Goal: Book appointment/travel/reservation

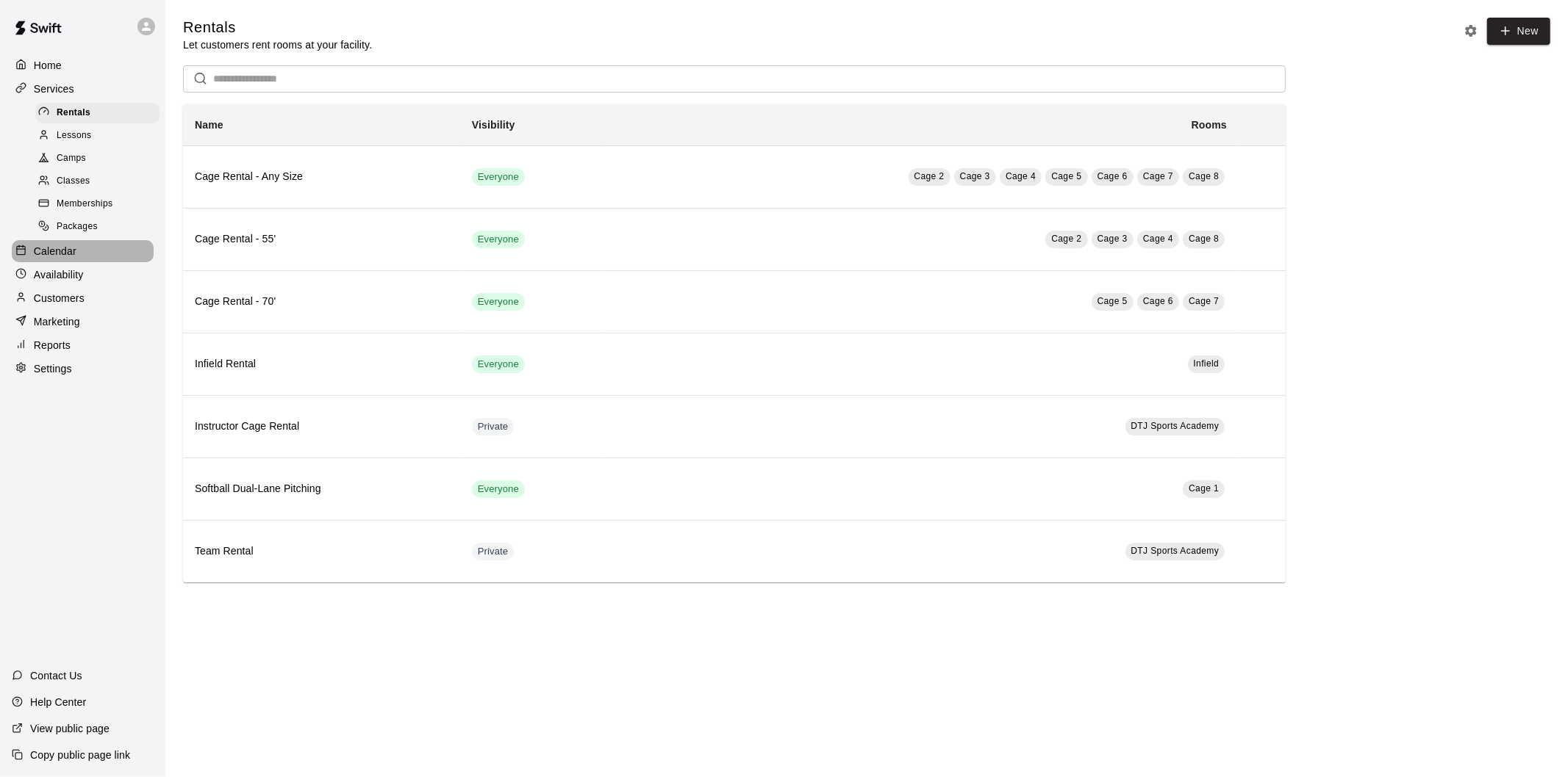
click at [37, 259] on p "Calendar" at bounding box center [54, 251] width 43 height 15
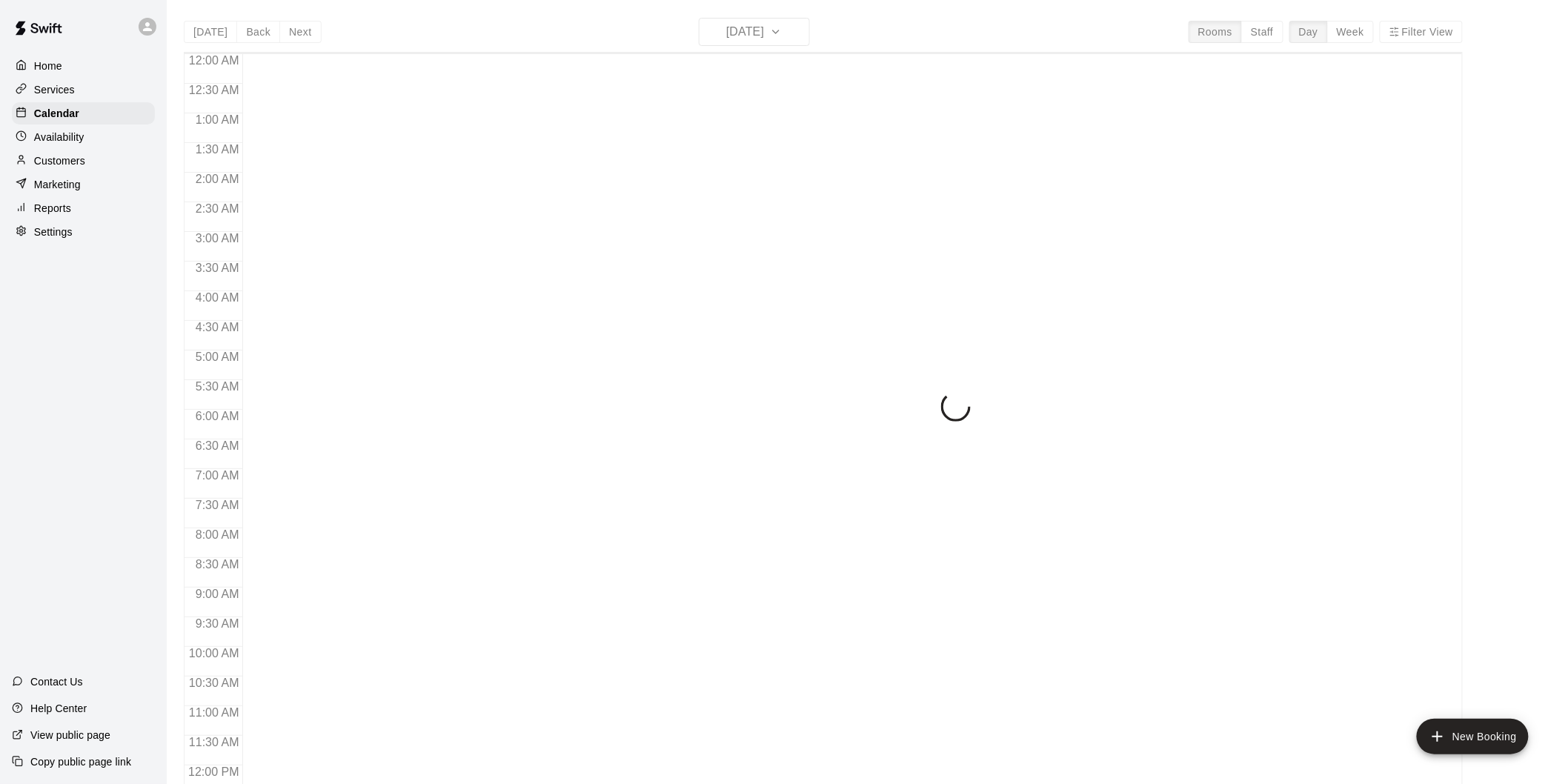
scroll to position [675, 0]
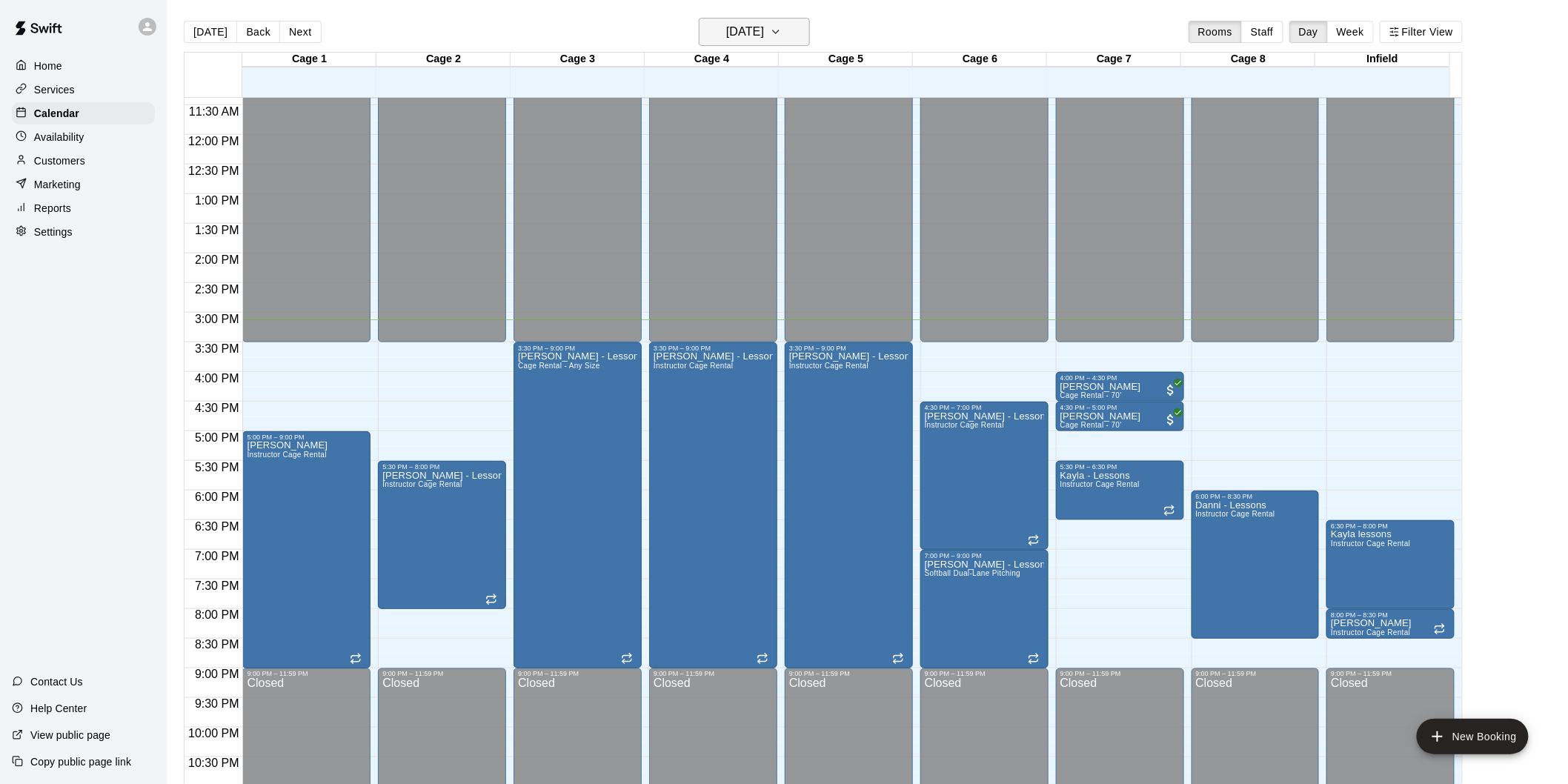
click at [764, 37] on h6 "[DATE]" at bounding box center [745, 31] width 38 height 20
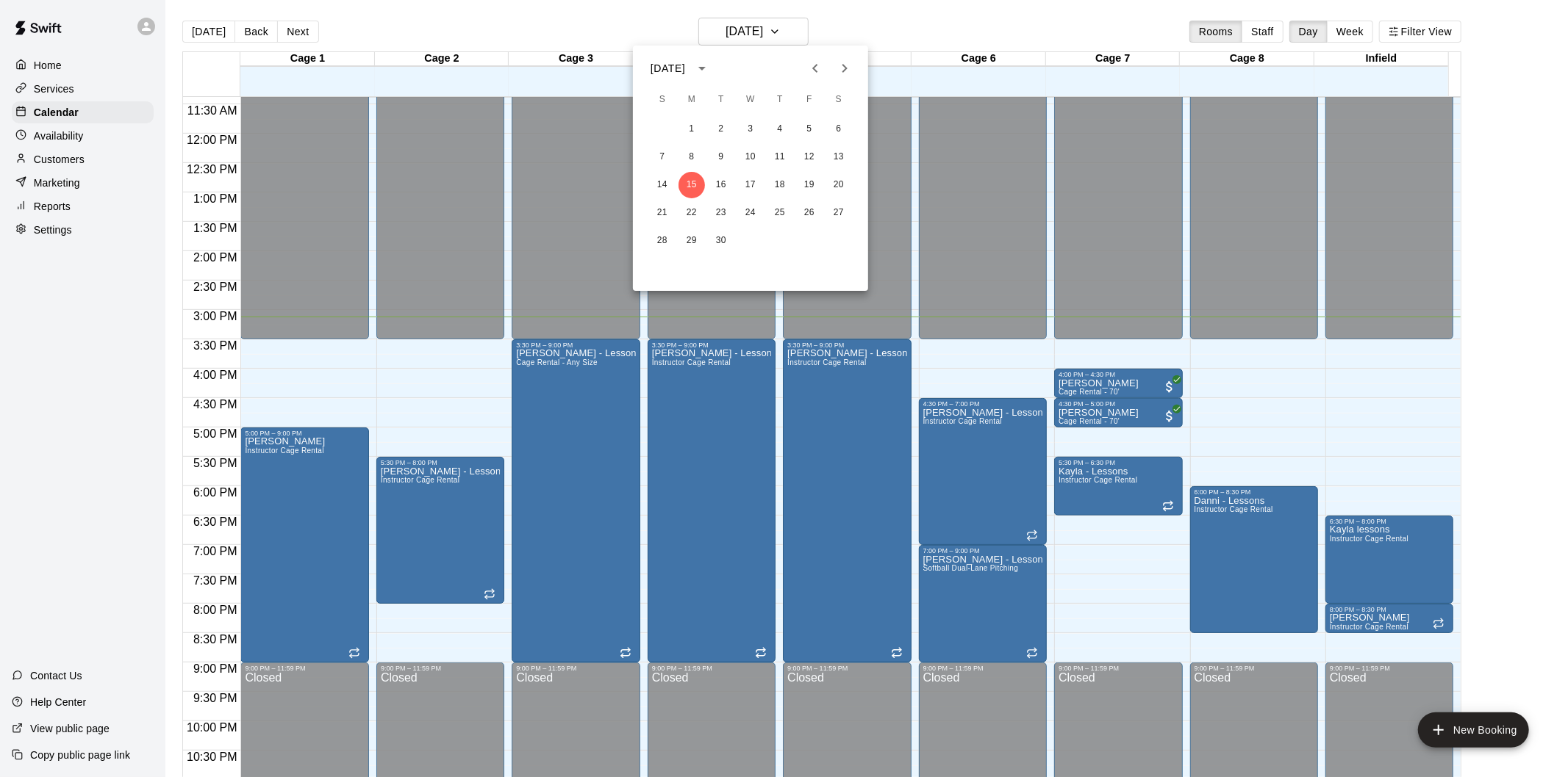
click at [775, 31] on div at bounding box center [784, 388] width 1568 height 777
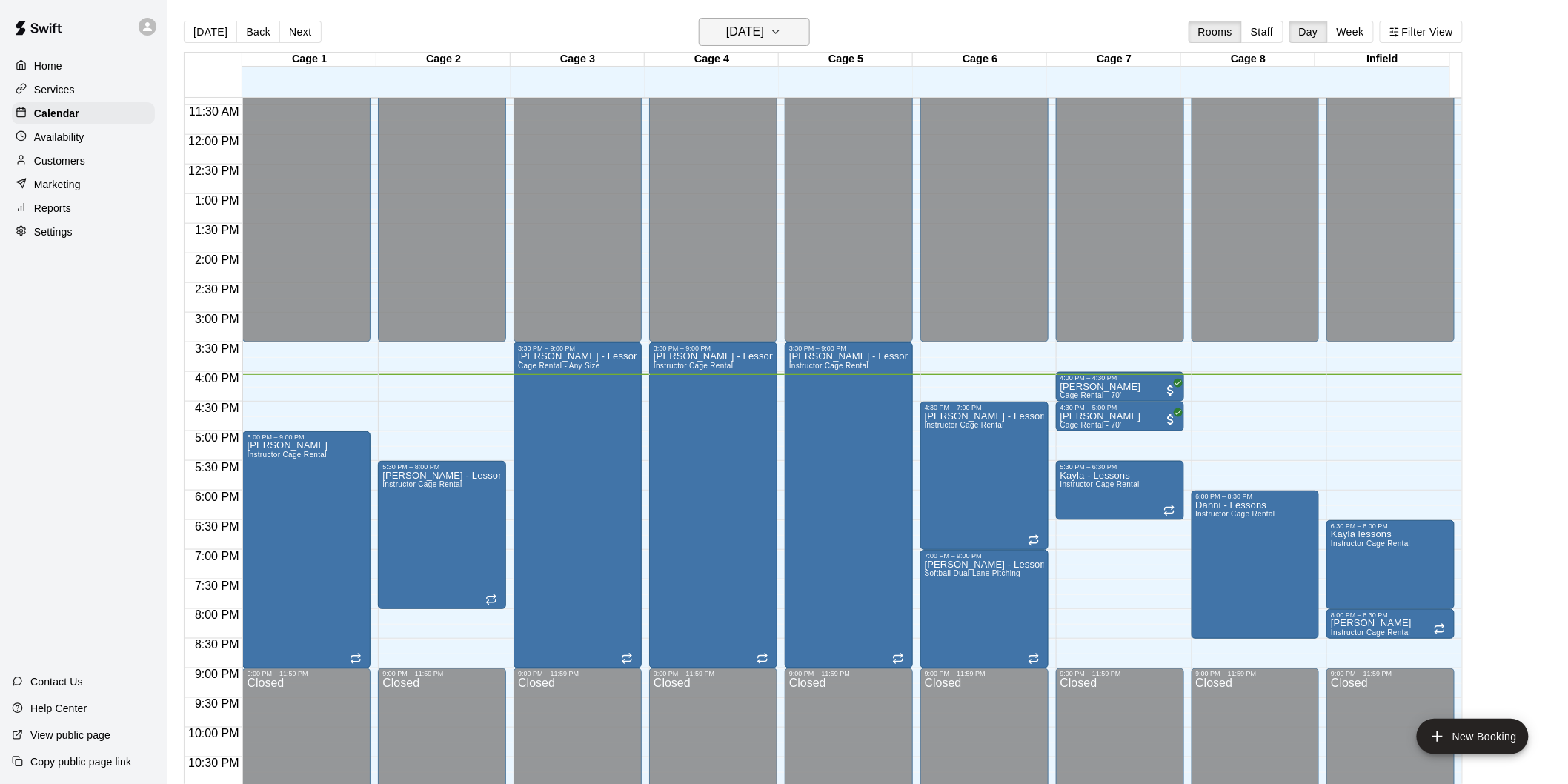
click at [792, 30] on button "[DATE]" at bounding box center [754, 32] width 112 height 28
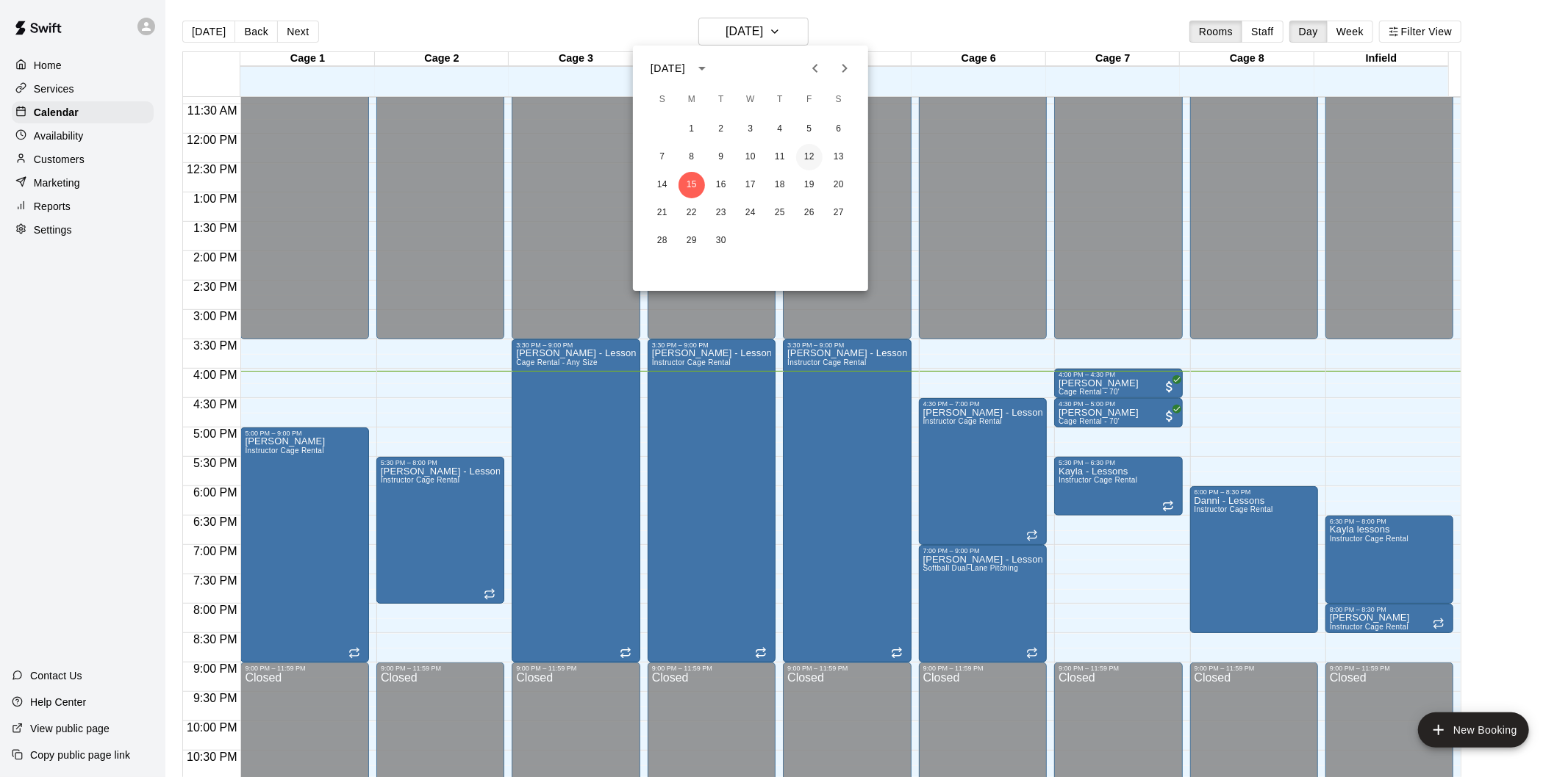
click at [812, 159] on button "12" at bounding box center [809, 157] width 26 height 26
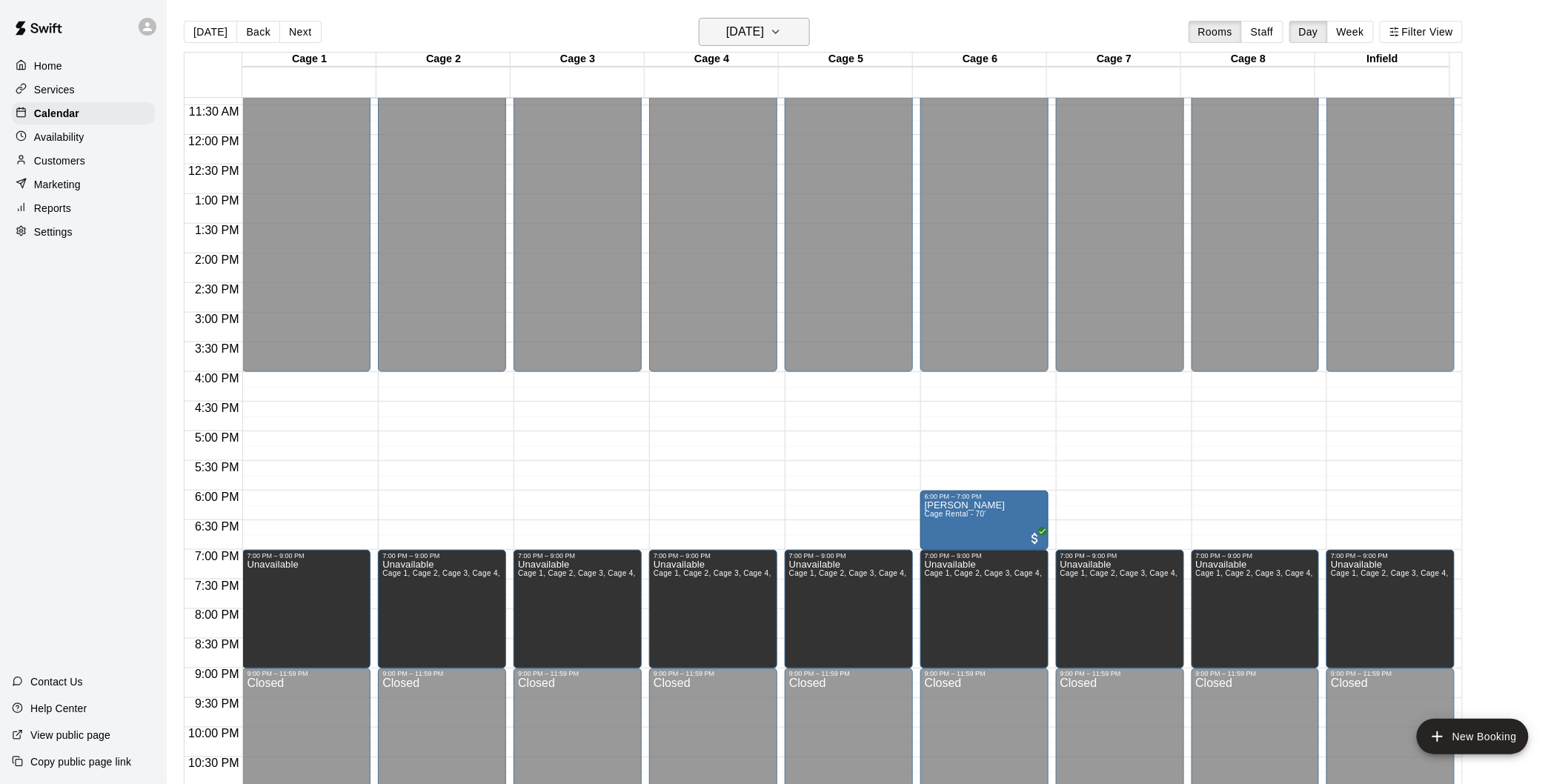
click at [764, 34] on h6 "Friday Sep 12" at bounding box center [745, 31] width 38 height 20
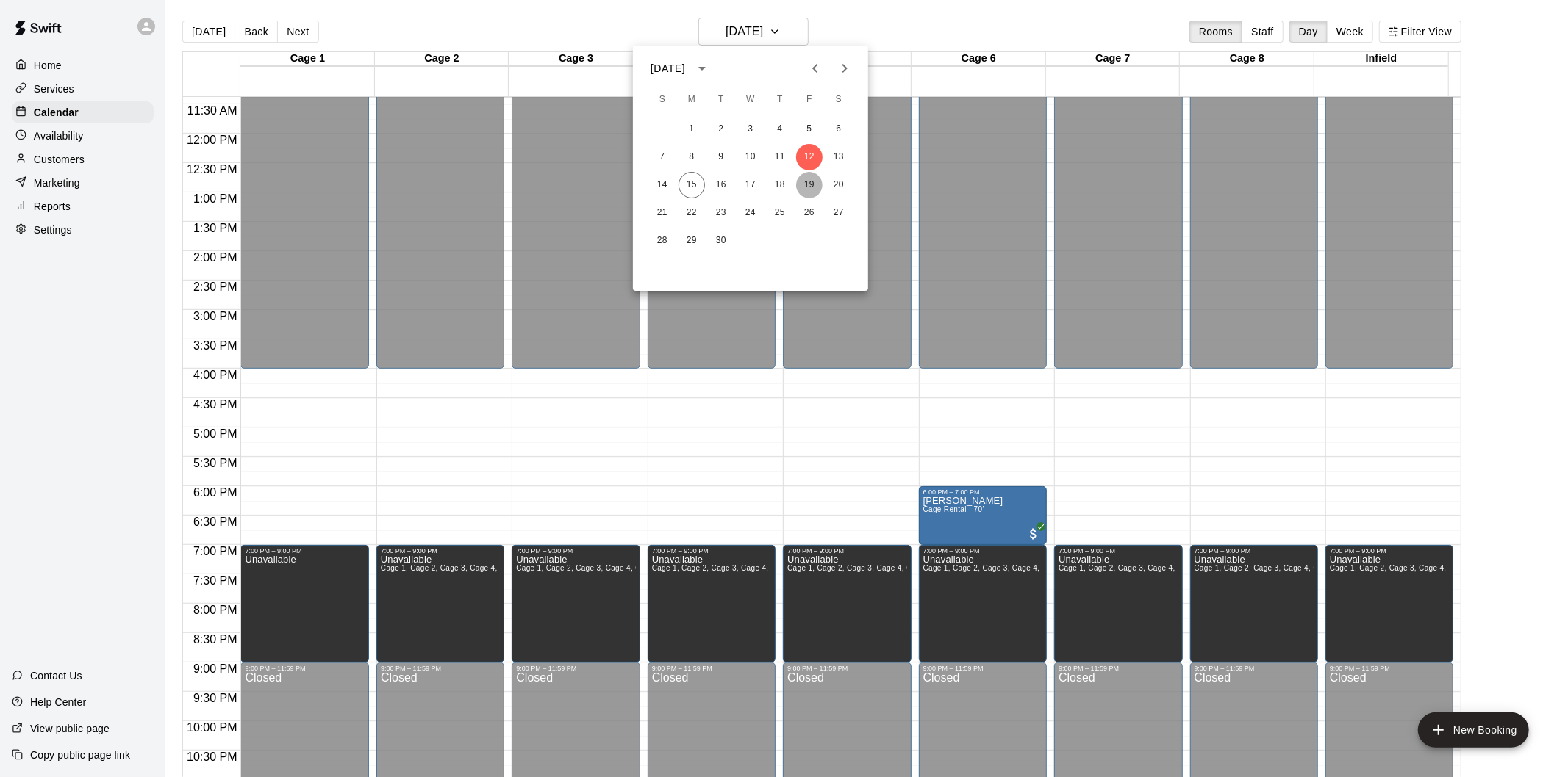
click at [804, 174] on button "19" at bounding box center [809, 185] width 26 height 26
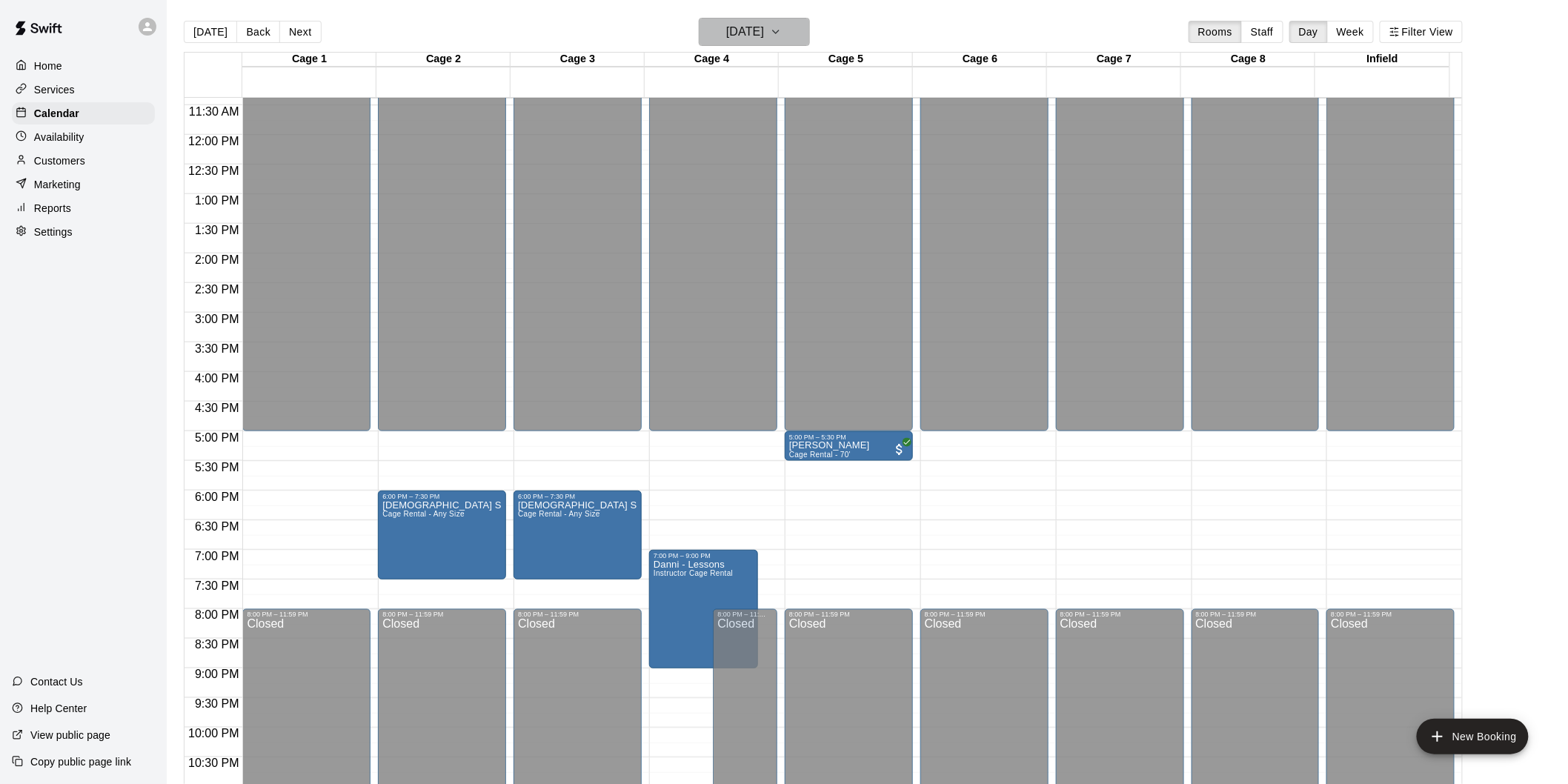
click at [753, 42] on button "Friday Sep 19" at bounding box center [754, 32] width 112 height 28
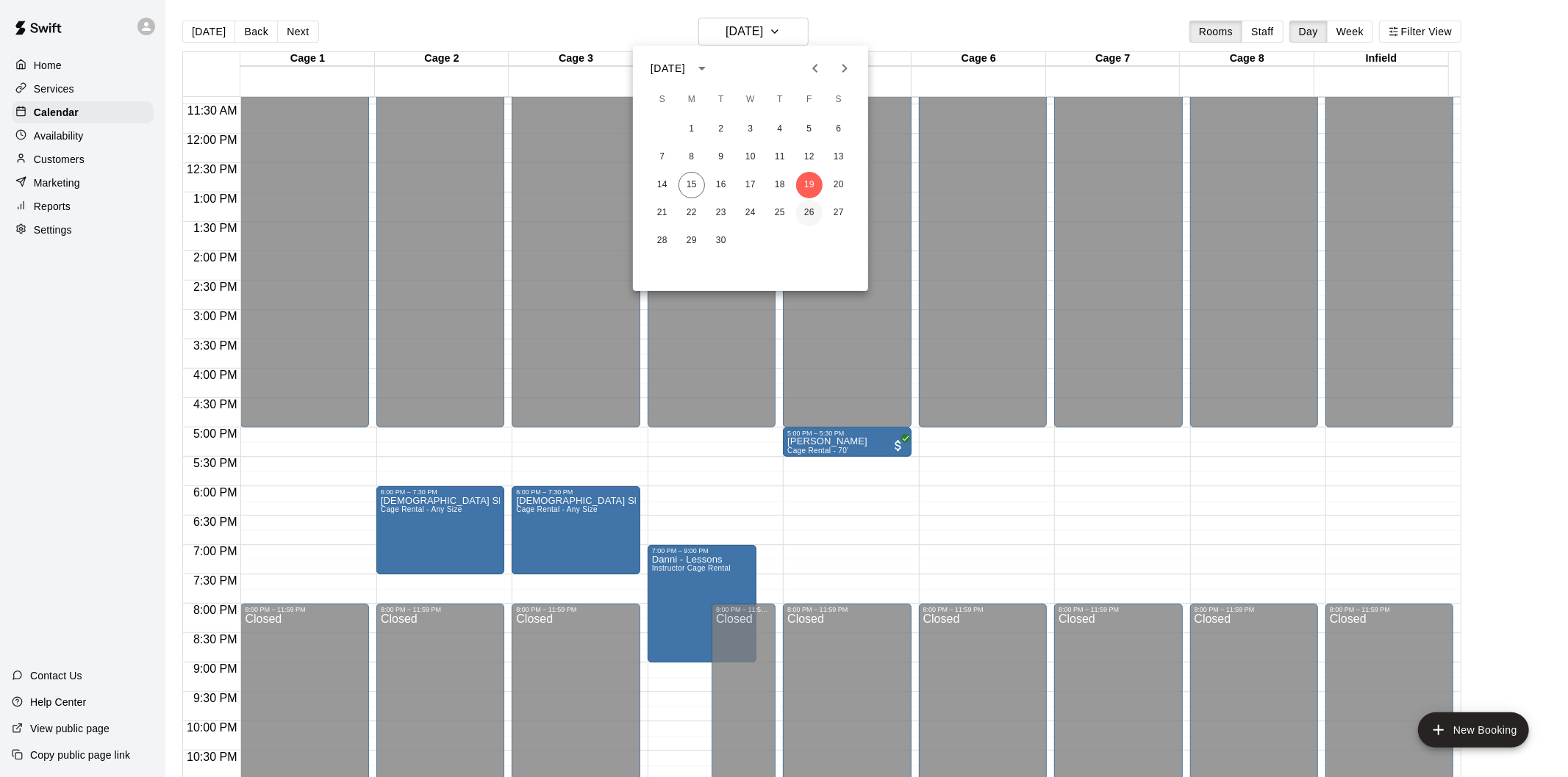
click at [801, 212] on button "26" at bounding box center [809, 213] width 26 height 26
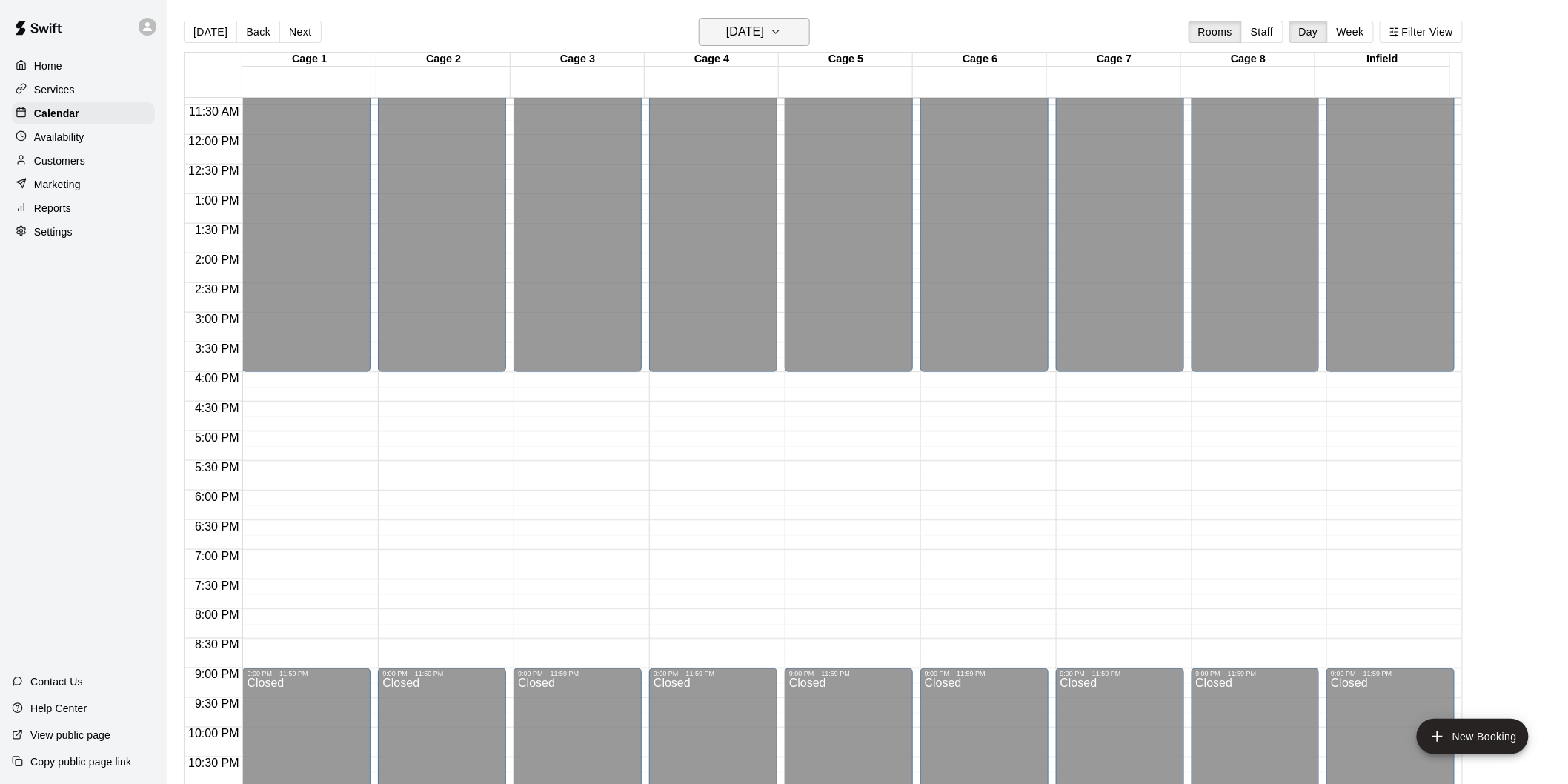
click at [764, 30] on h6 "Friday Sep 26" at bounding box center [745, 31] width 38 height 20
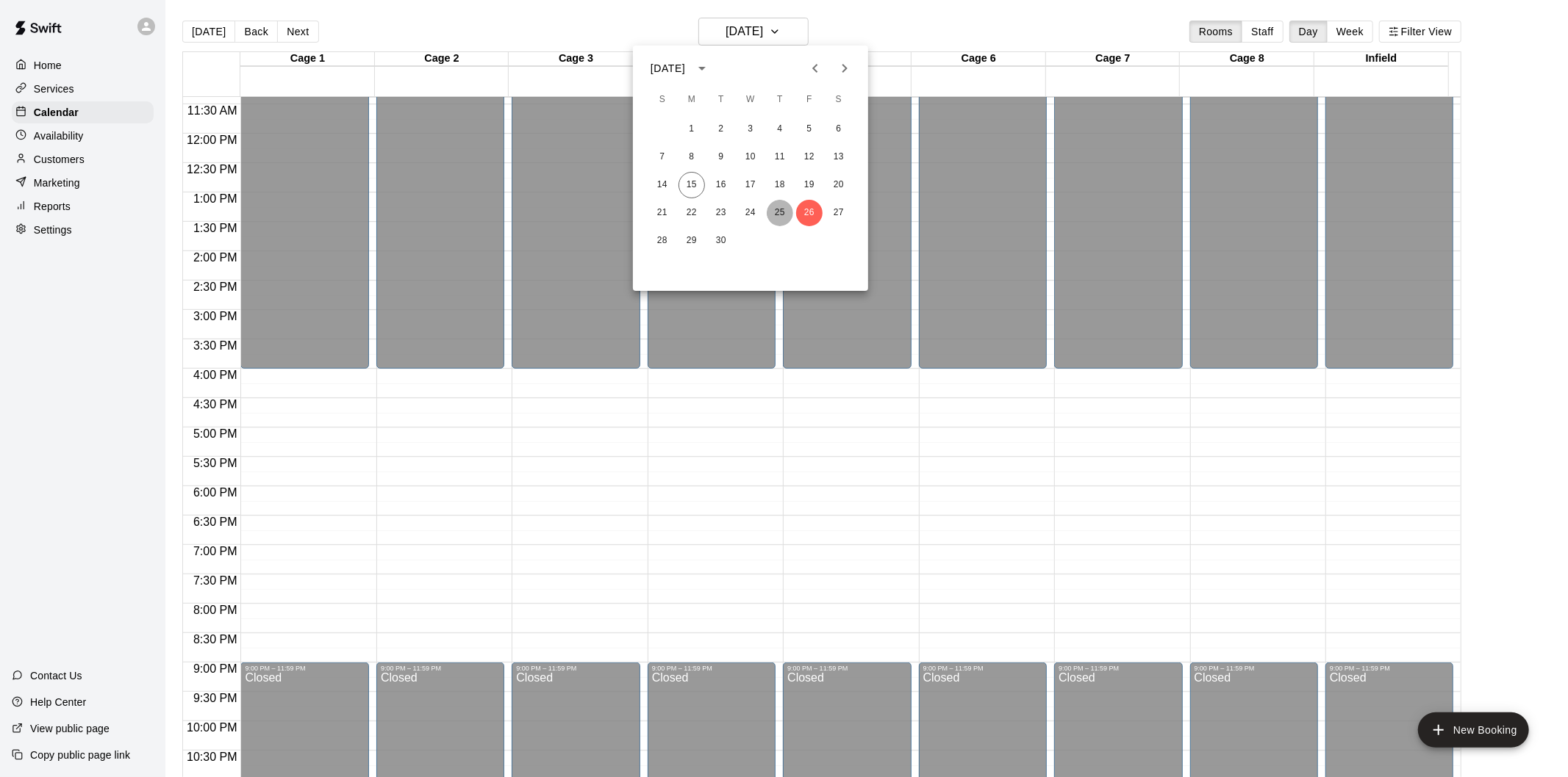
click at [785, 212] on button "25" at bounding box center [780, 213] width 26 height 26
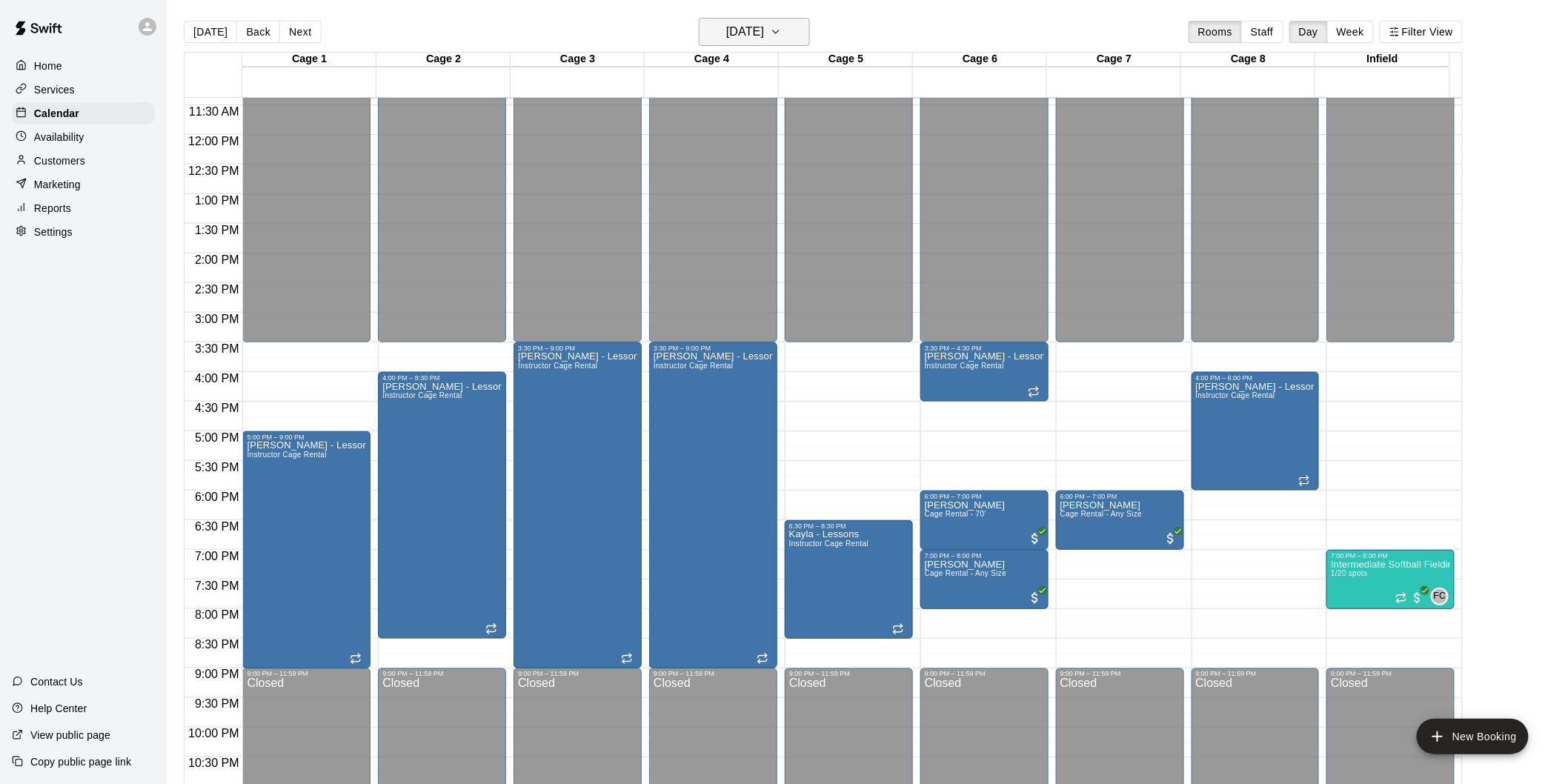
click at [730, 32] on h6 "Thursday Sep 25" at bounding box center [745, 31] width 38 height 20
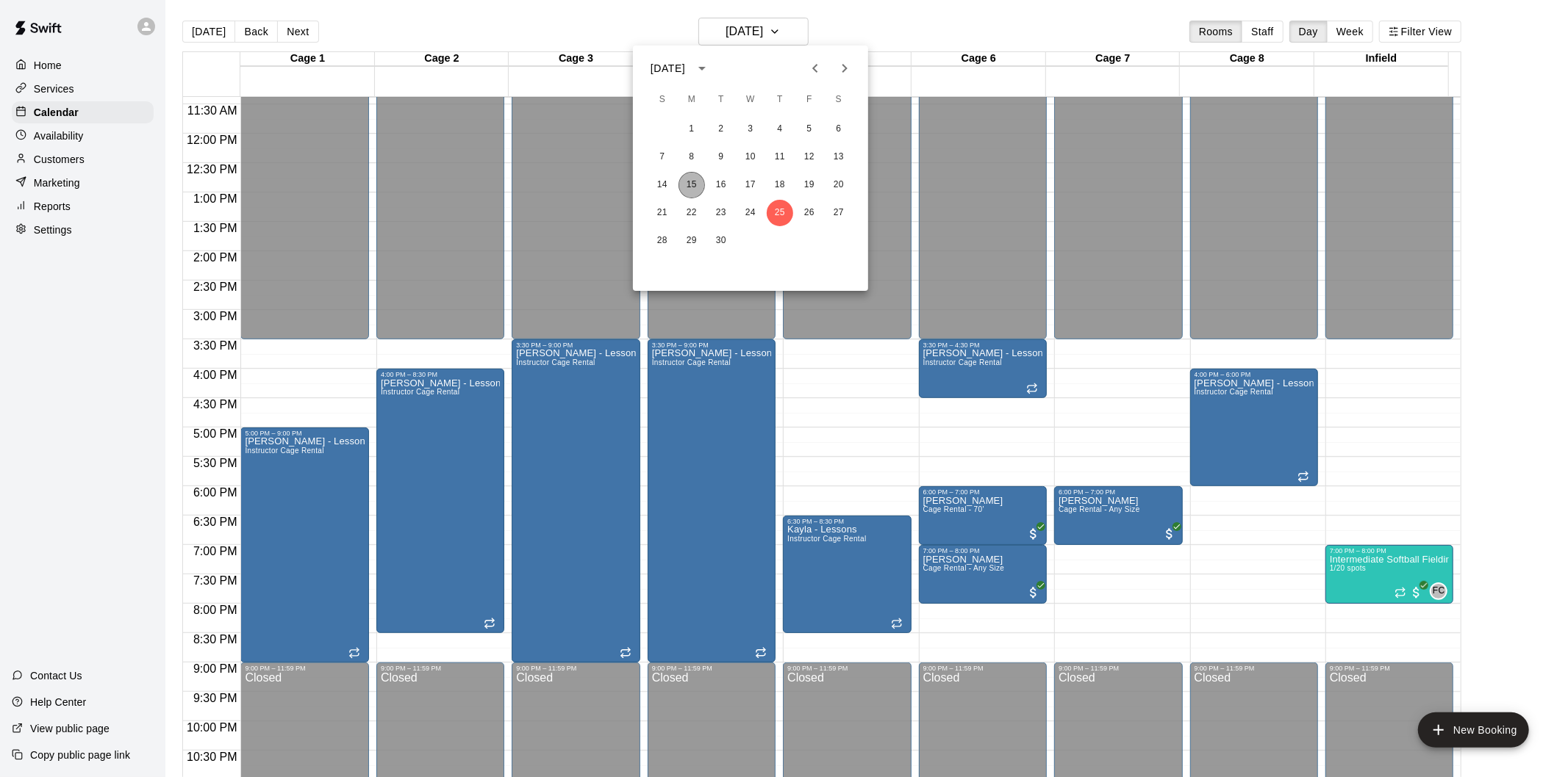
click at [687, 181] on button "15" at bounding box center [691, 185] width 26 height 26
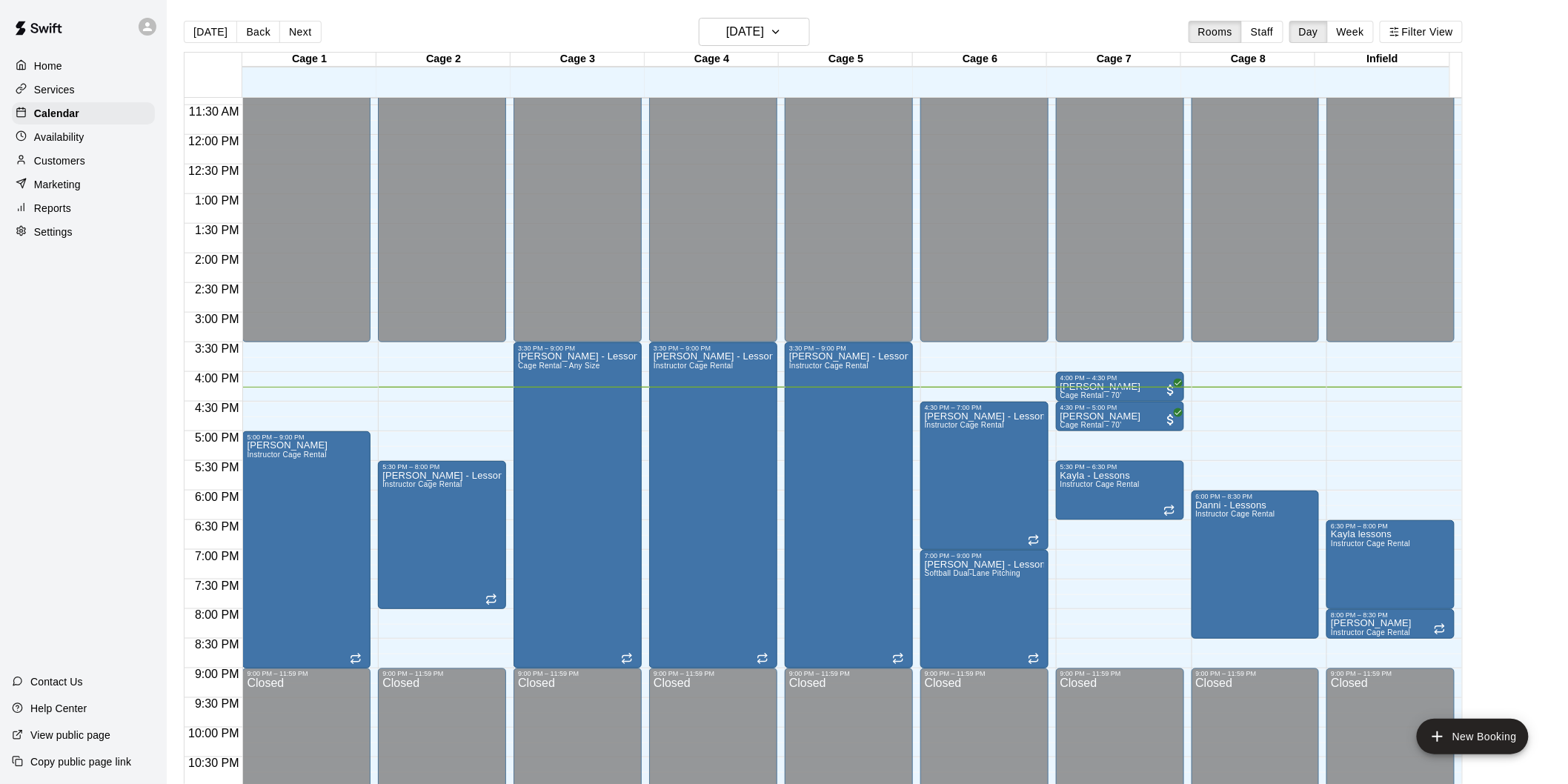
click at [159, 470] on div "Home Services Calendar Availability Customers Marketing Reports Settings Contac…" at bounding box center [83, 392] width 166 height 784
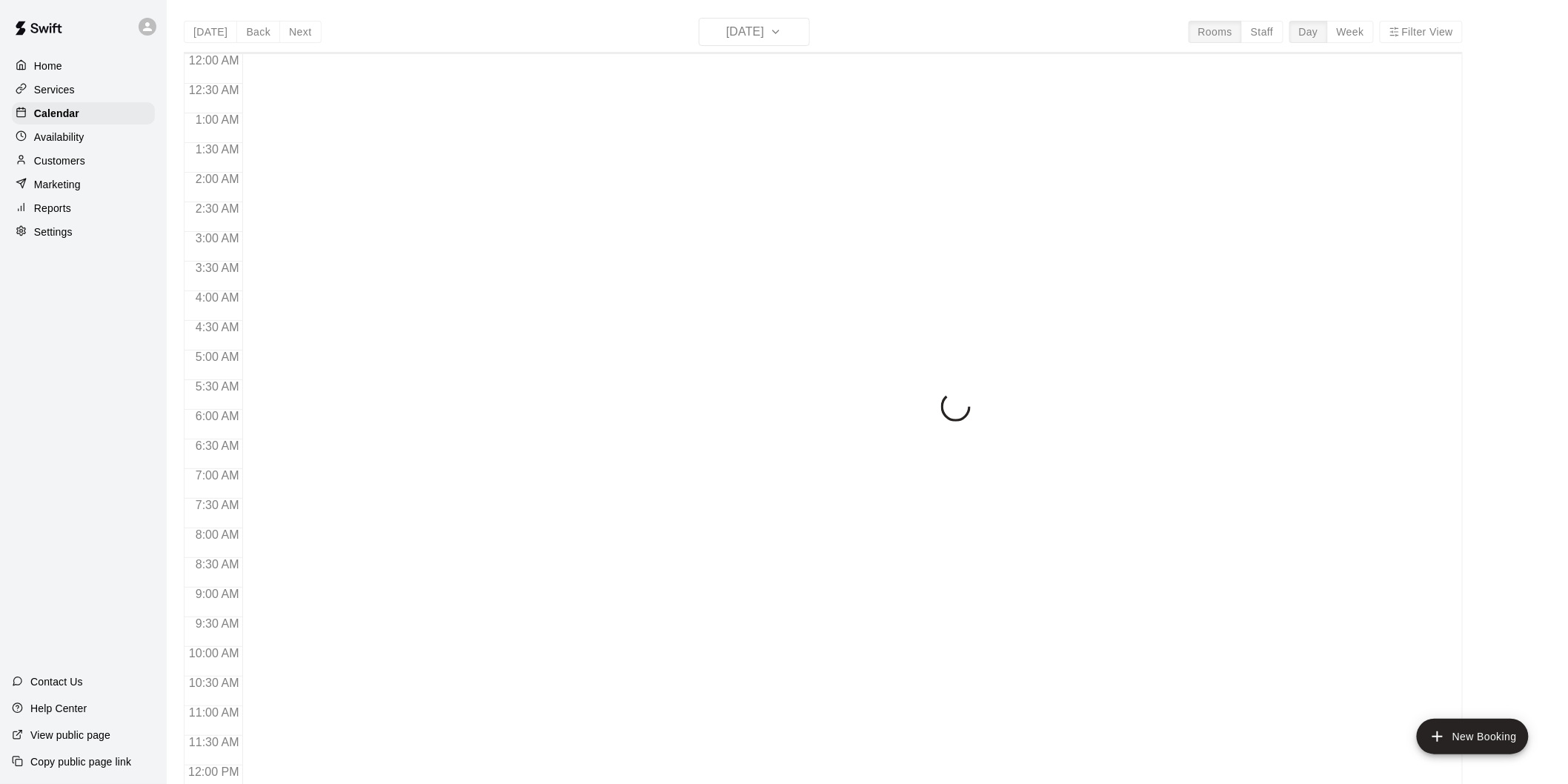
scroll to position [675, 0]
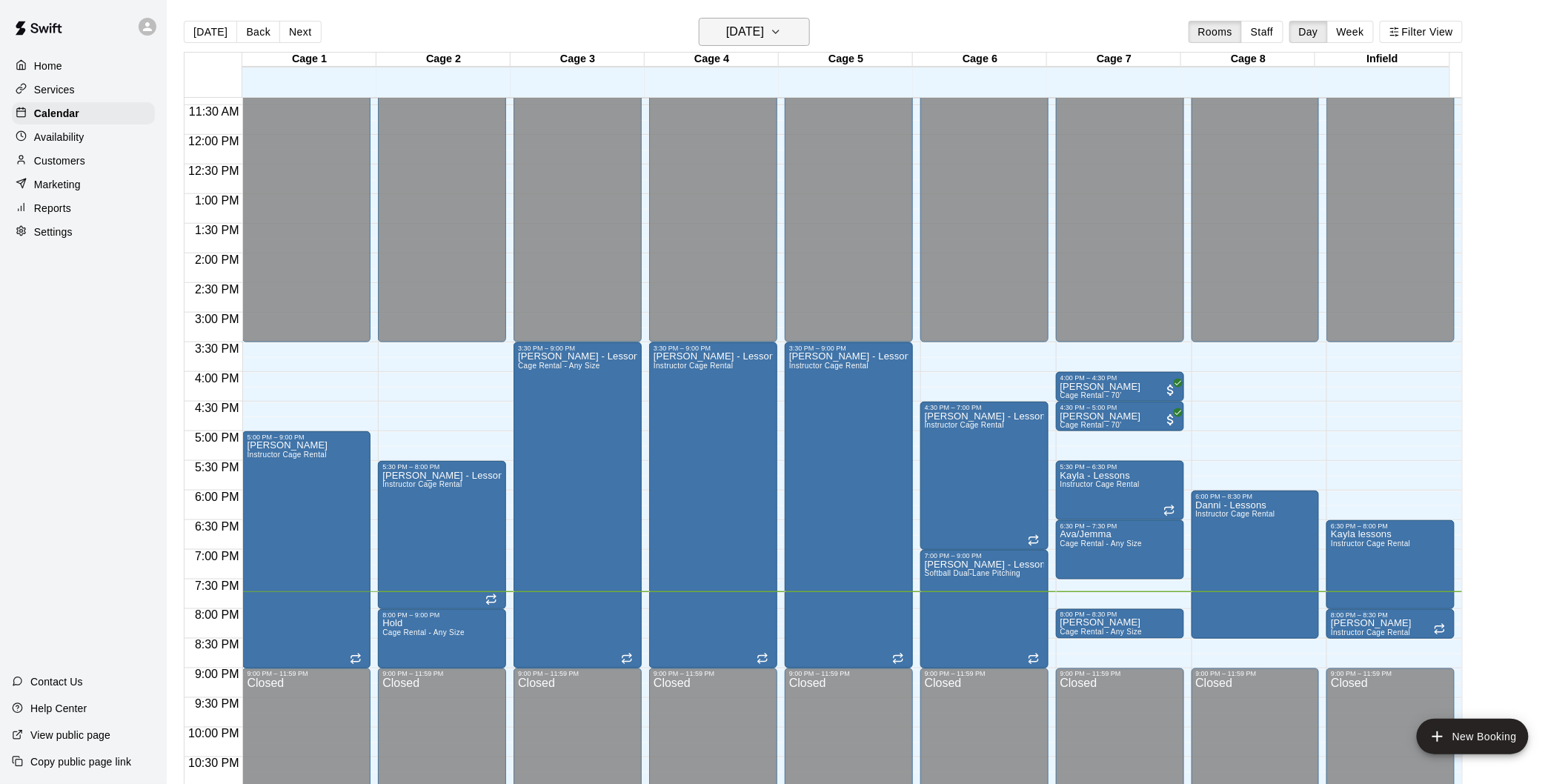
click at [763, 27] on h6 "[DATE]" at bounding box center [745, 31] width 38 height 20
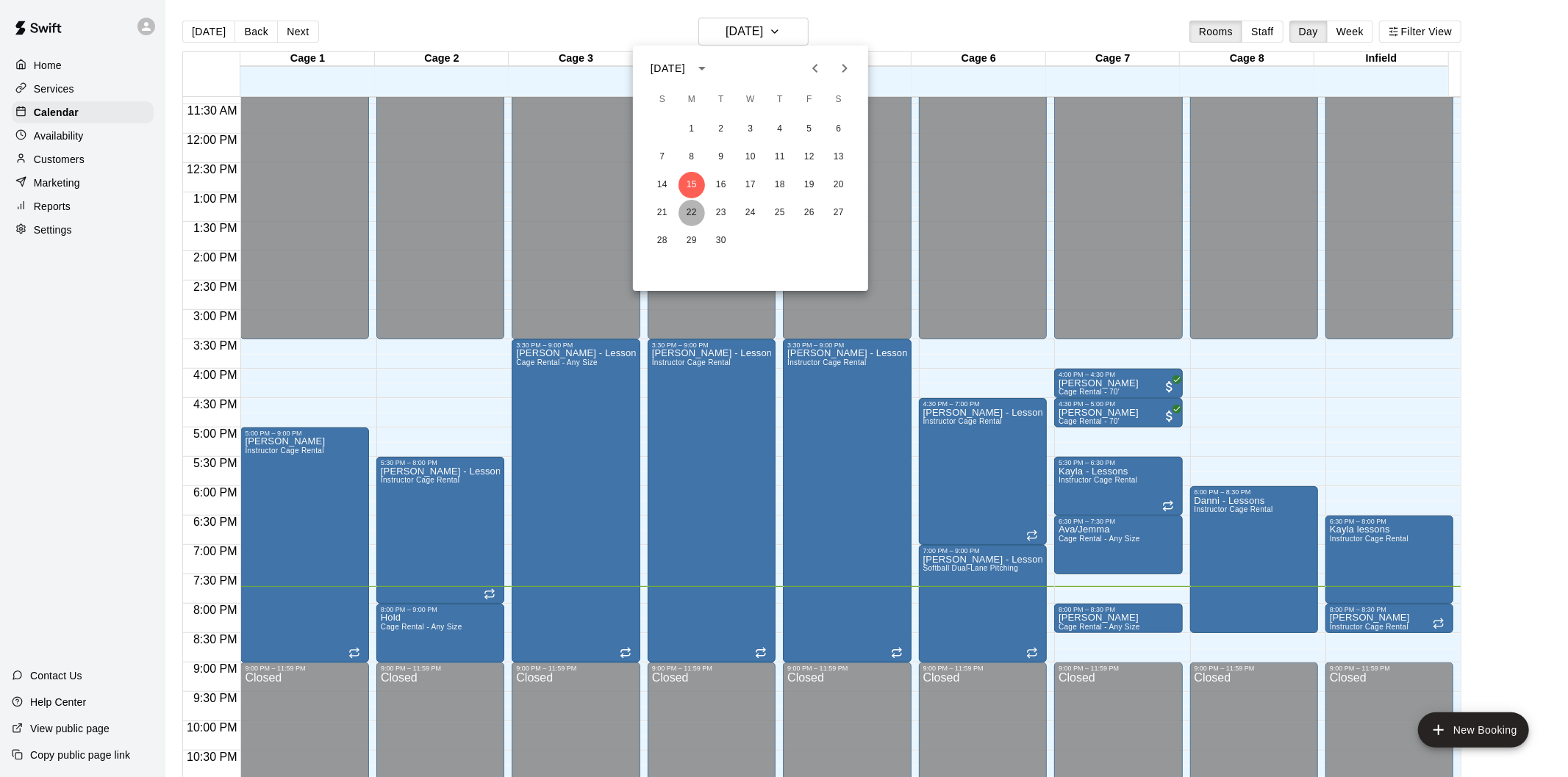
click at [696, 209] on button "22" at bounding box center [691, 213] width 26 height 26
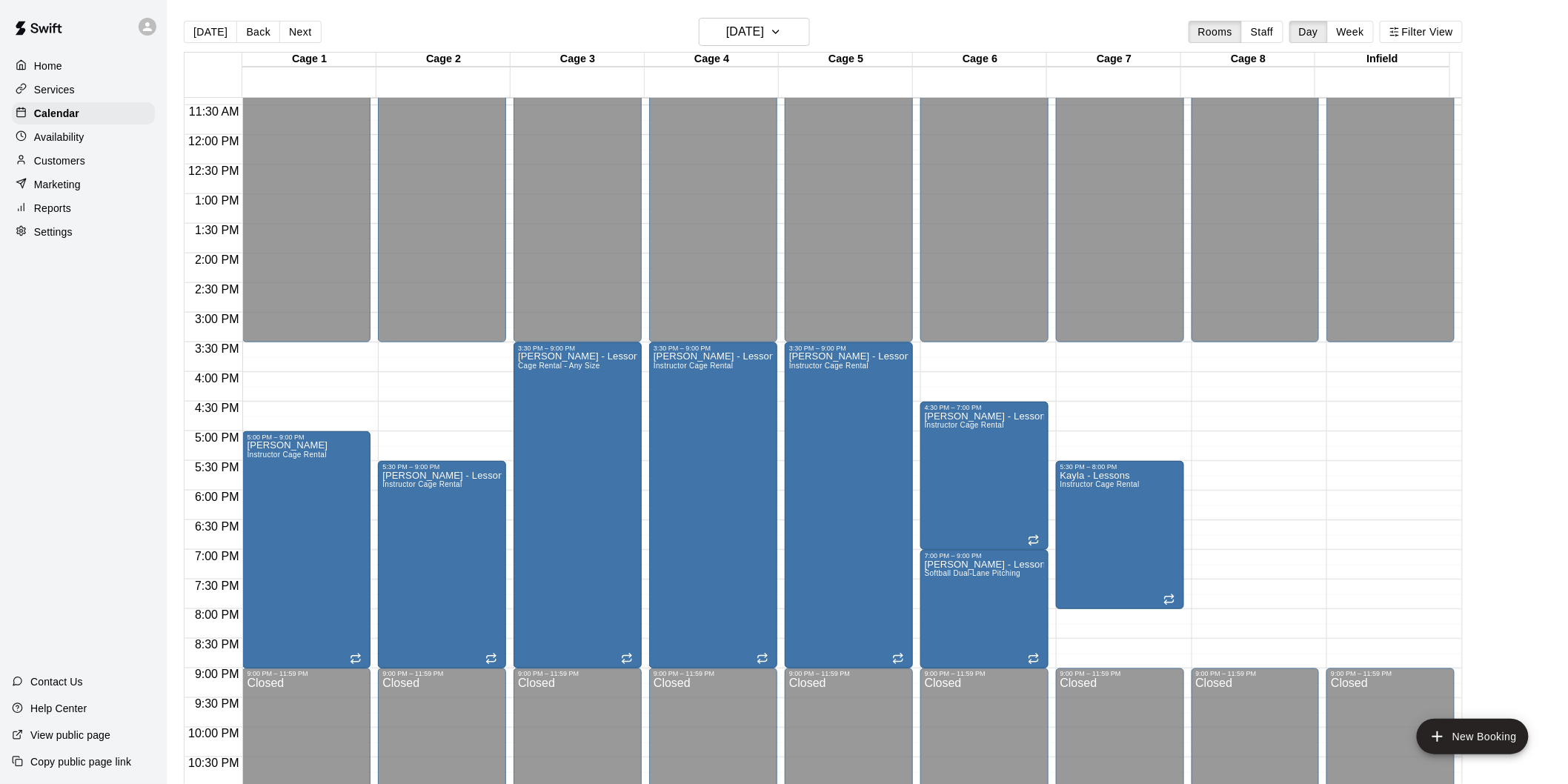
click at [1379, 614] on div "12:00 AM – 3:30 PM Closed 9:00 PM – 11:59 PM Closed" at bounding box center [1390, 135] width 128 height 1424
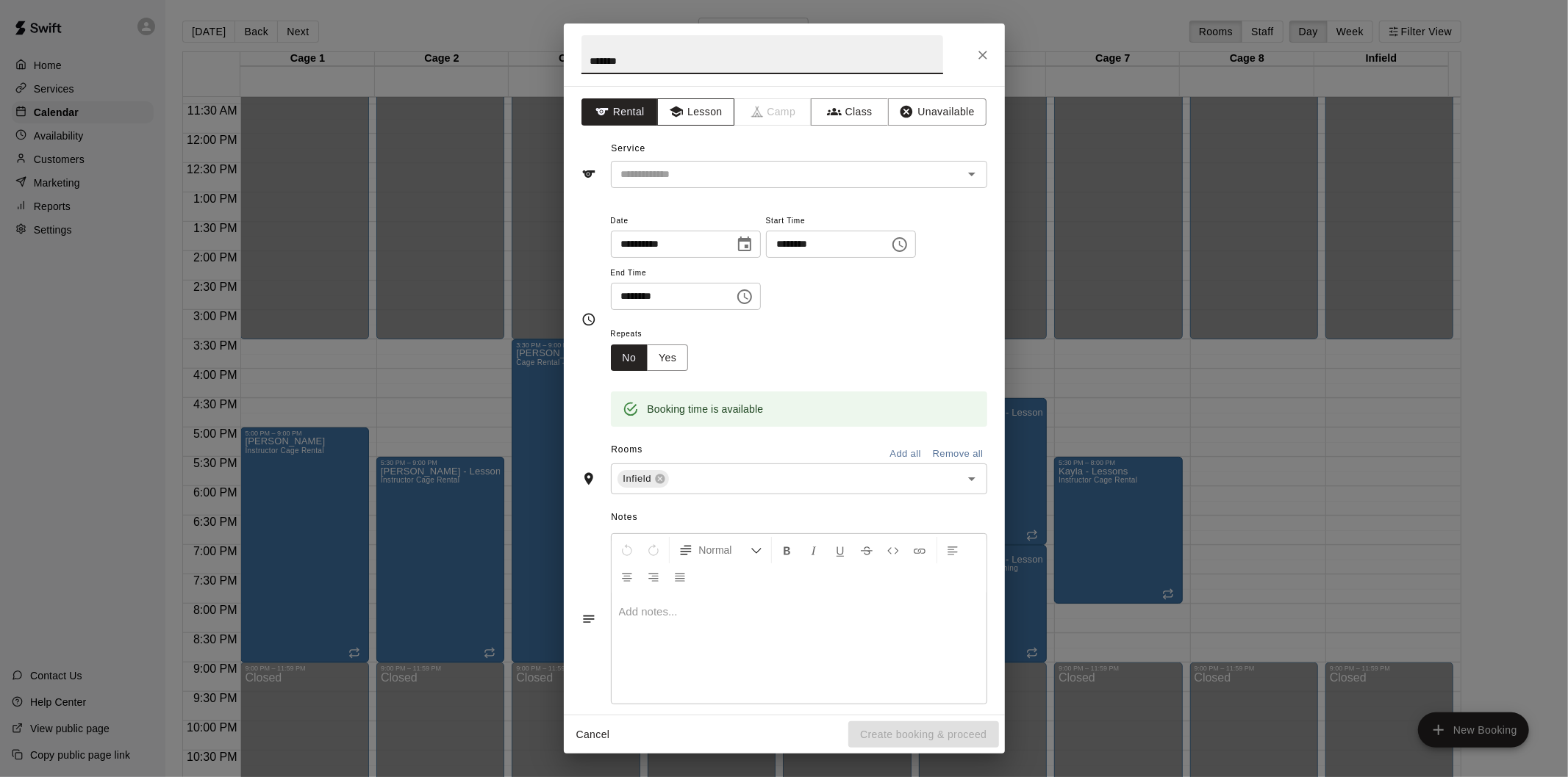
type input "*******"
click at [689, 113] on button "Lesson" at bounding box center [696, 112] width 77 height 27
click at [620, 115] on button "Rental" at bounding box center [620, 112] width 77 height 27
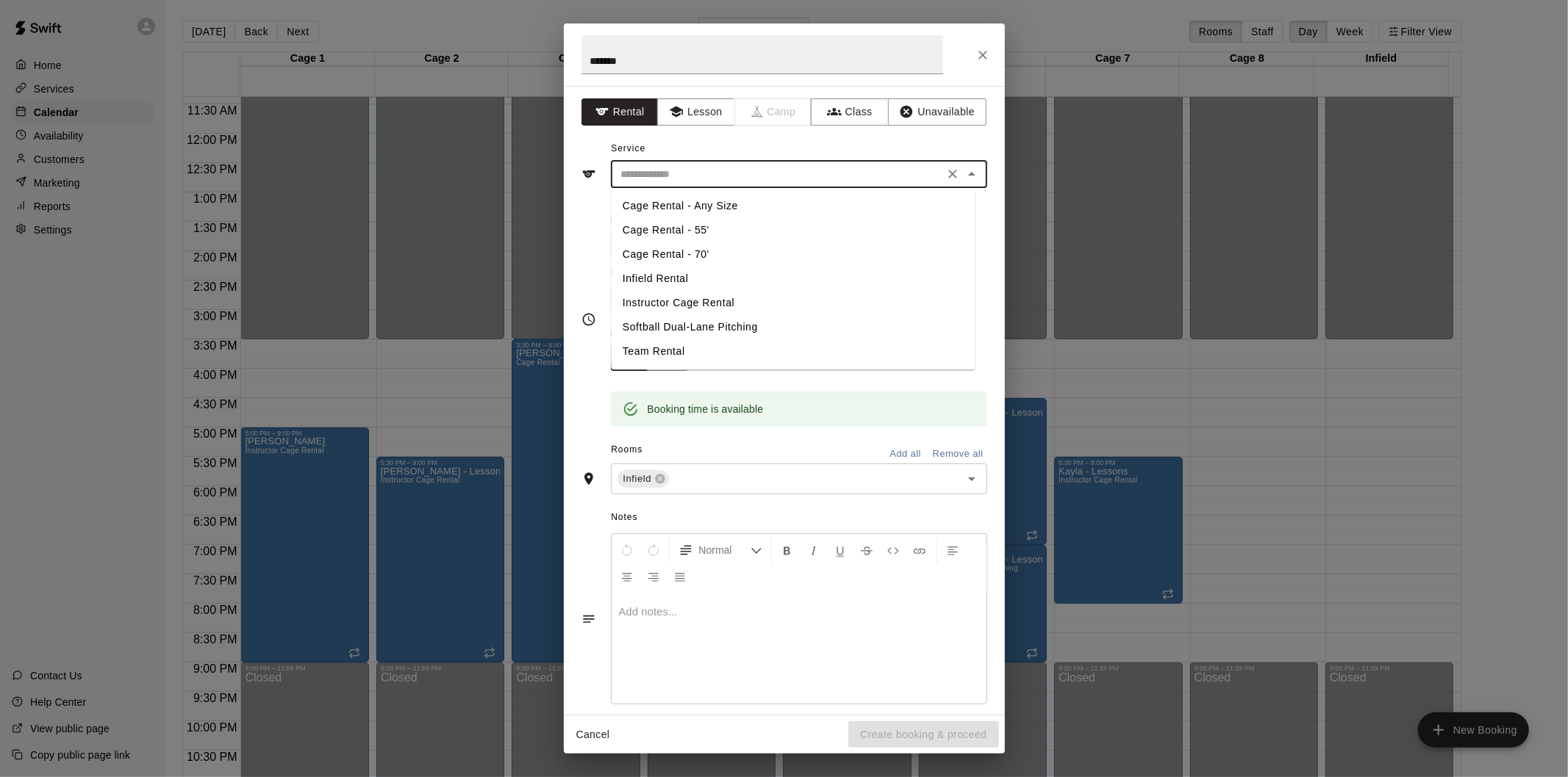
click at [655, 169] on input "text" at bounding box center [777, 174] width 324 height 18
click at [648, 272] on li "Infield Rental" at bounding box center [792, 279] width 364 height 25
type input "**********"
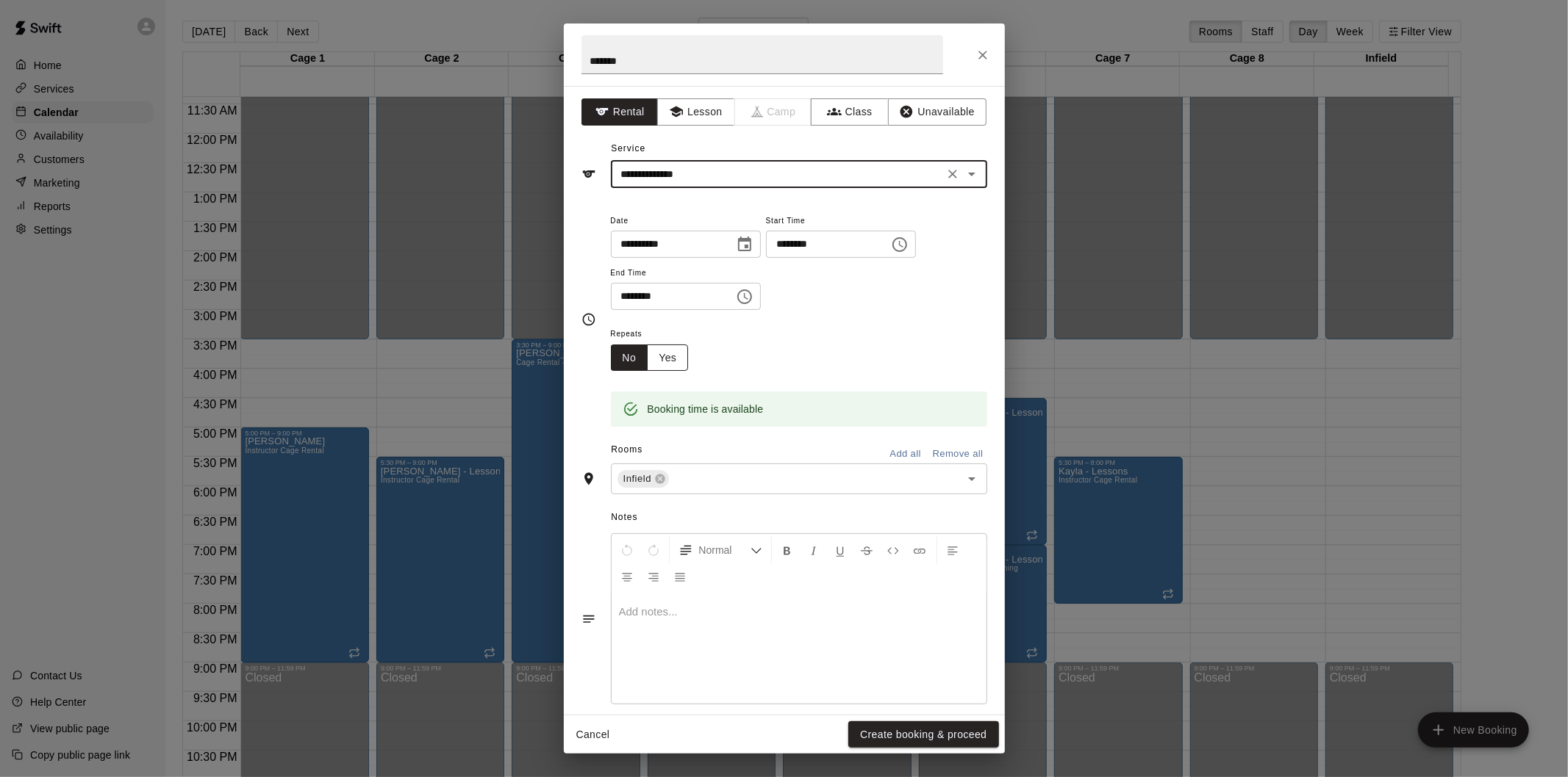
click at [677, 354] on button "Yes" at bounding box center [667, 357] width 41 height 27
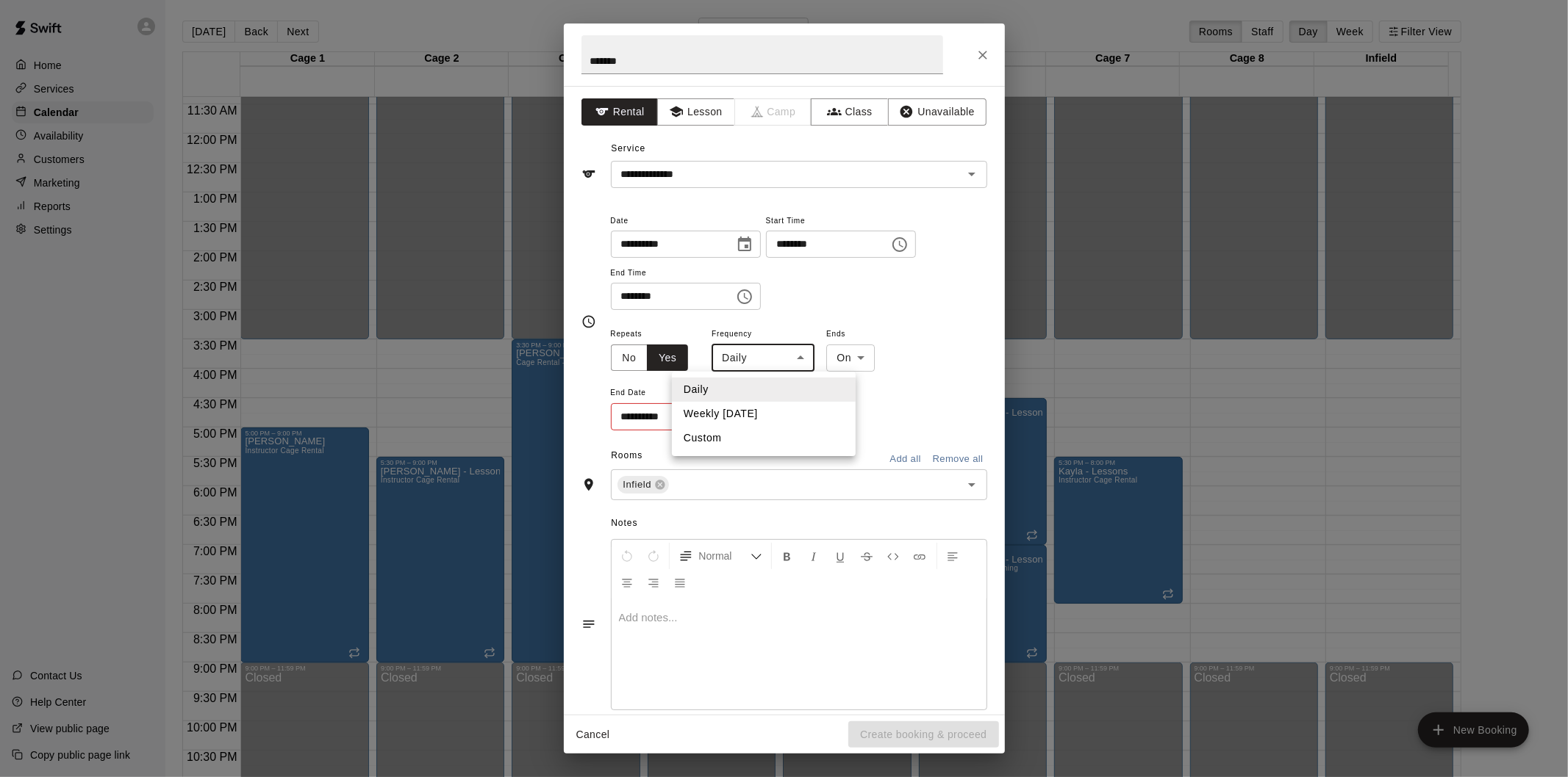
click at [783, 355] on body "Home Services Calendar Availability Customers Marketing Reports Settings Contac…" at bounding box center [784, 400] width 1568 height 801
click at [755, 409] on li "Weekly on Monday" at bounding box center [763, 414] width 184 height 25
type input "******"
click at [866, 357] on body "Home Services Calendar Availability Customers Marketing Reports Settings Contac…" at bounding box center [784, 400] width 1568 height 801
click at [870, 408] on li "After" at bounding box center [875, 414] width 48 height 25
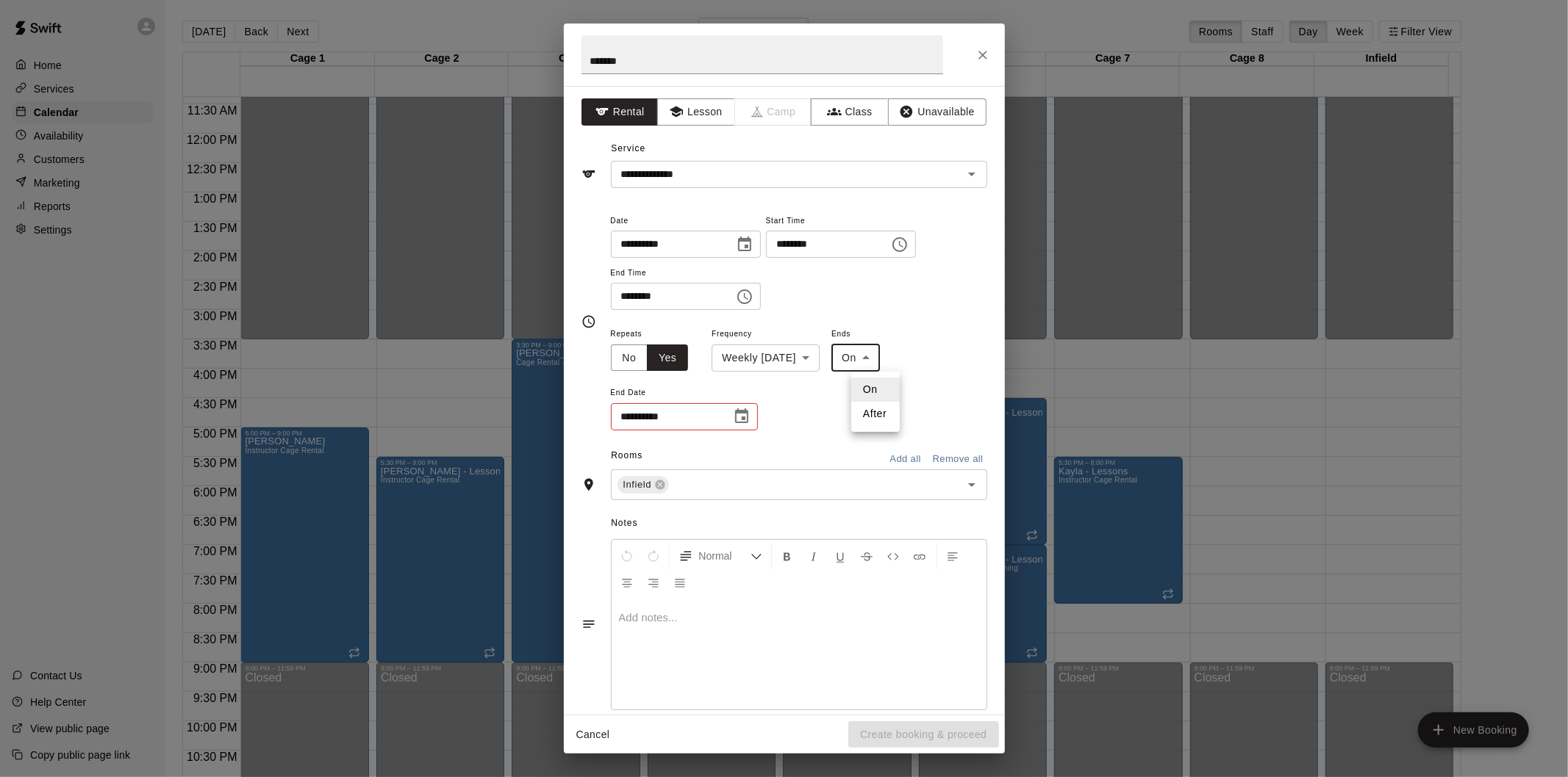
type input "*****"
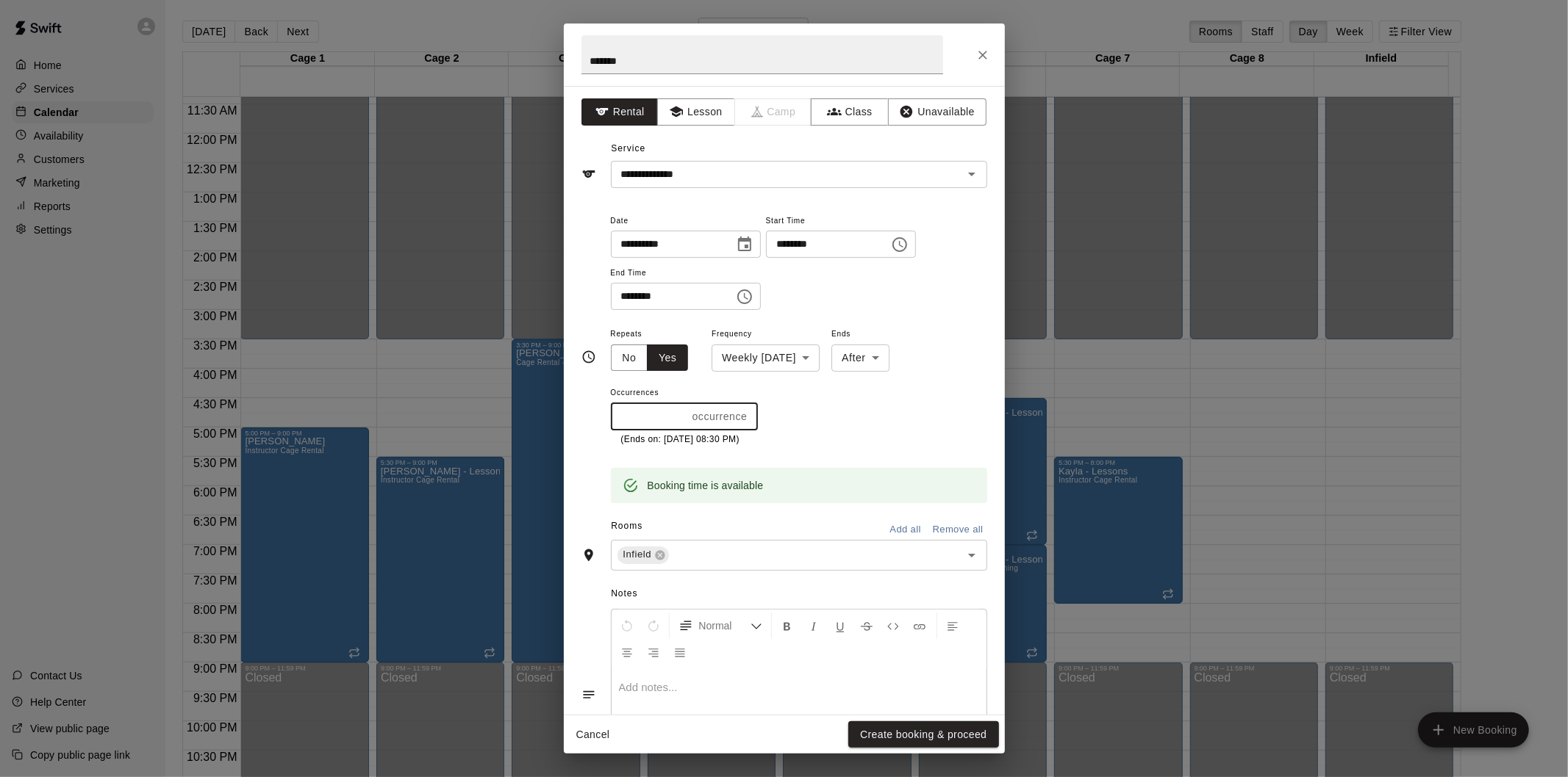
click at [669, 413] on input "*" at bounding box center [648, 416] width 76 height 27
click at [680, 410] on input "*" at bounding box center [648, 416] width 76 height 27
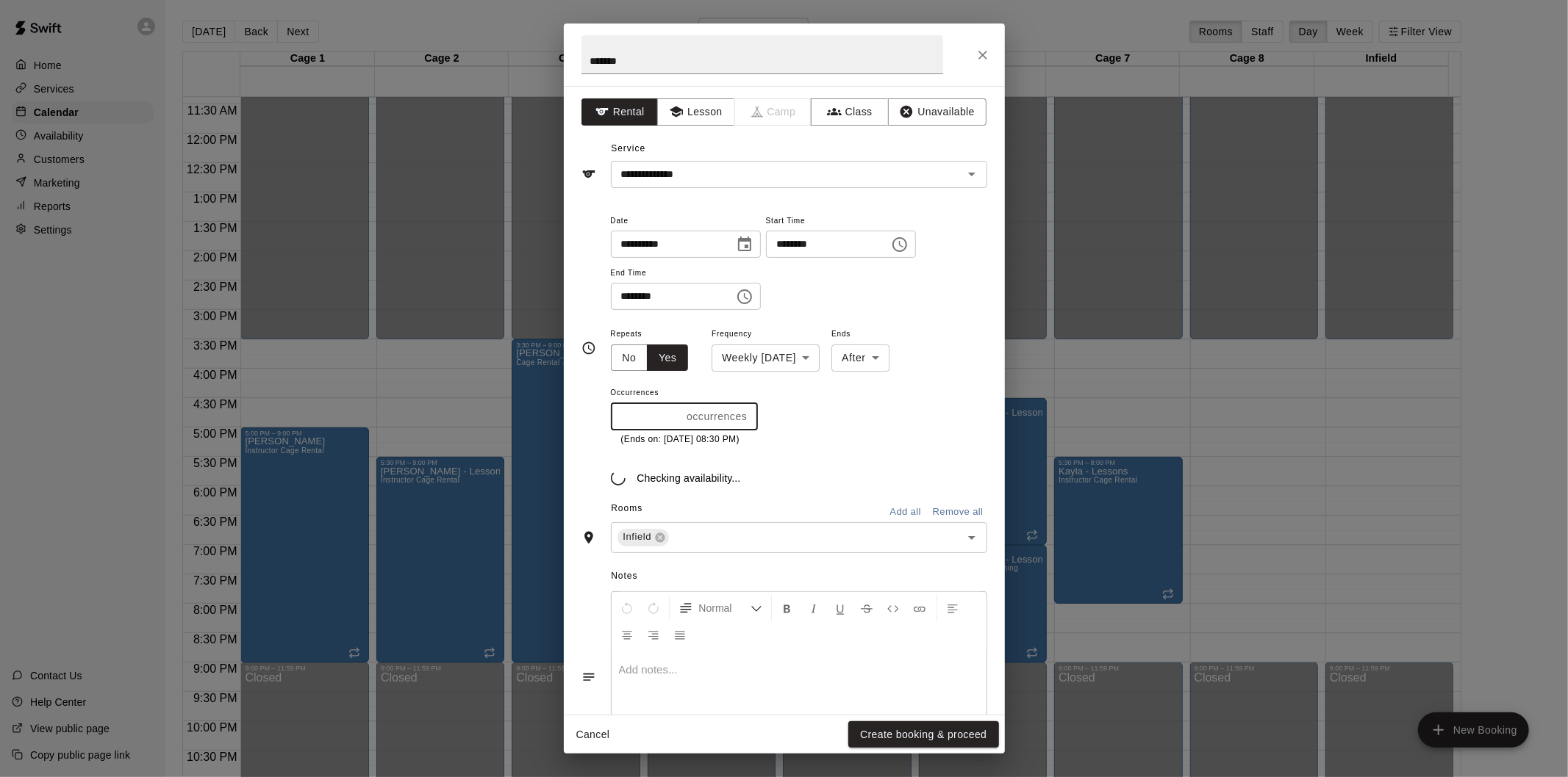
click at [680, 410] on input "*" at bounding box center [646, 416] width 70 height 27
click at [670, 417] on input "*" at bounding box center [646, 416] width 70 height 27
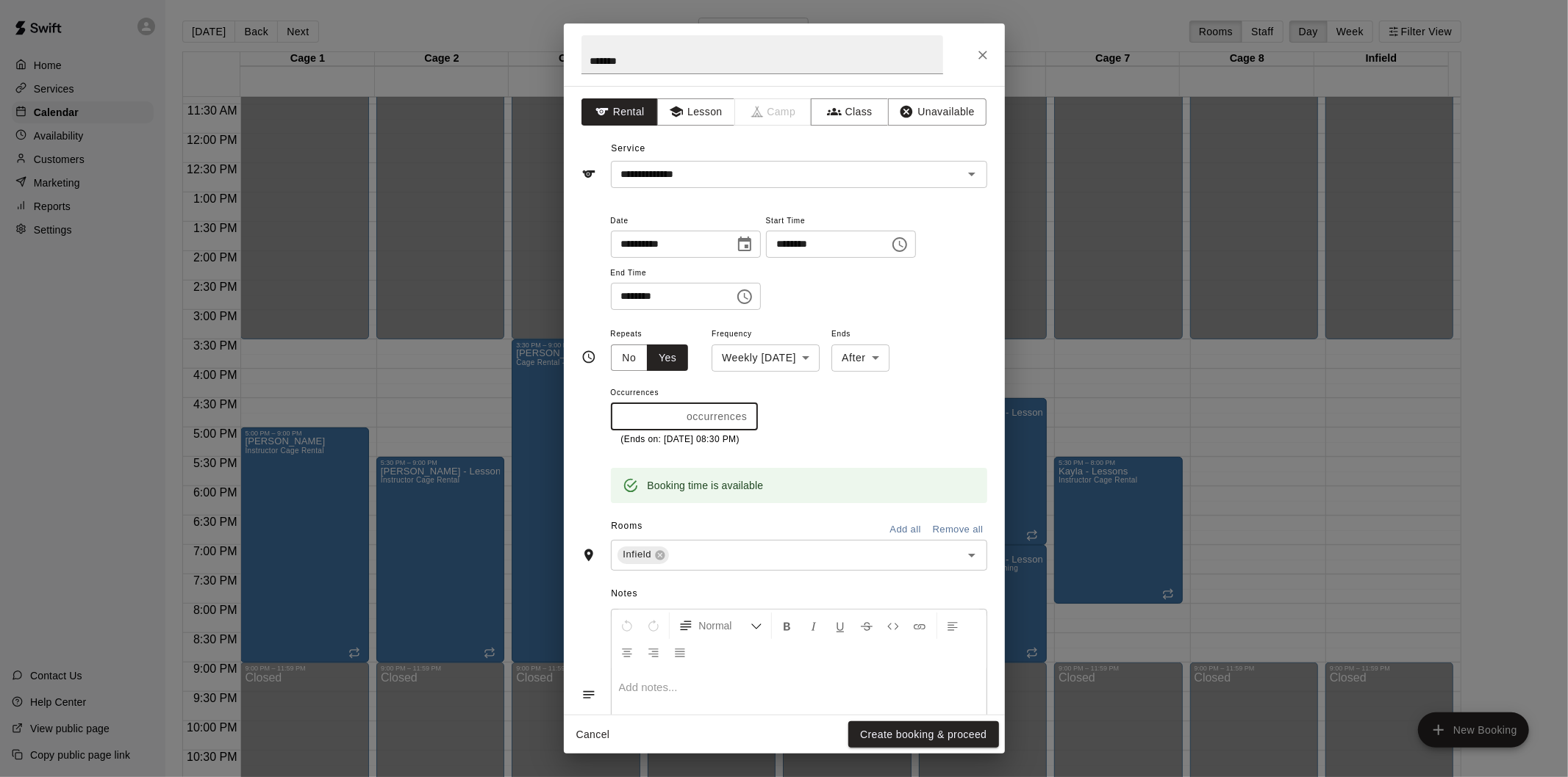
type input "*"
click at [673, 419] on input "*" at bounding box center [646, 416] width 70 height 27
click at [907, 732] on button "Create booking & proceed" at bounding box center [923, 735] width 150 height 27
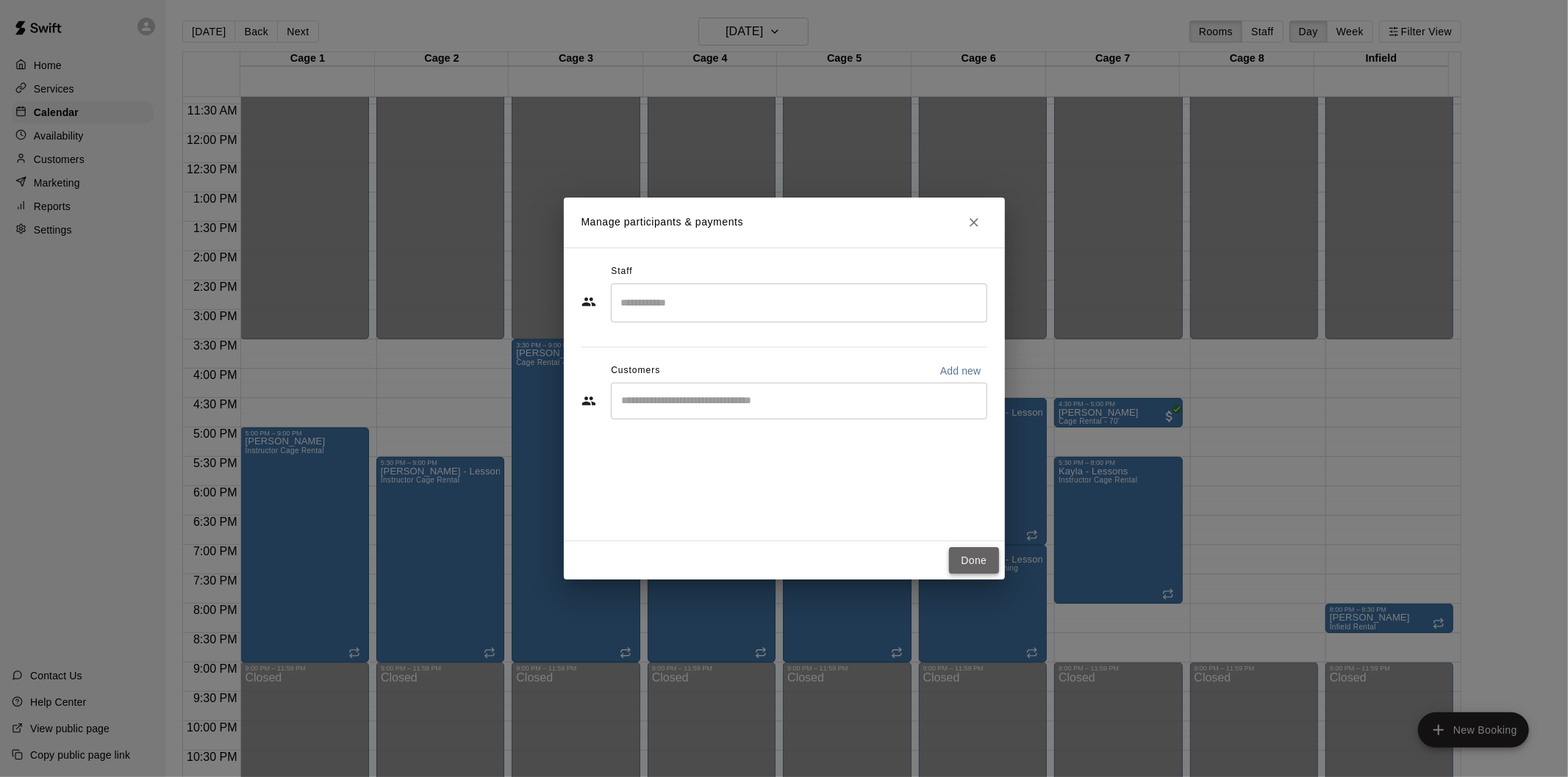
click at [974, 558] on button "Done" at bounding box center [973, 560] width 49 height 27
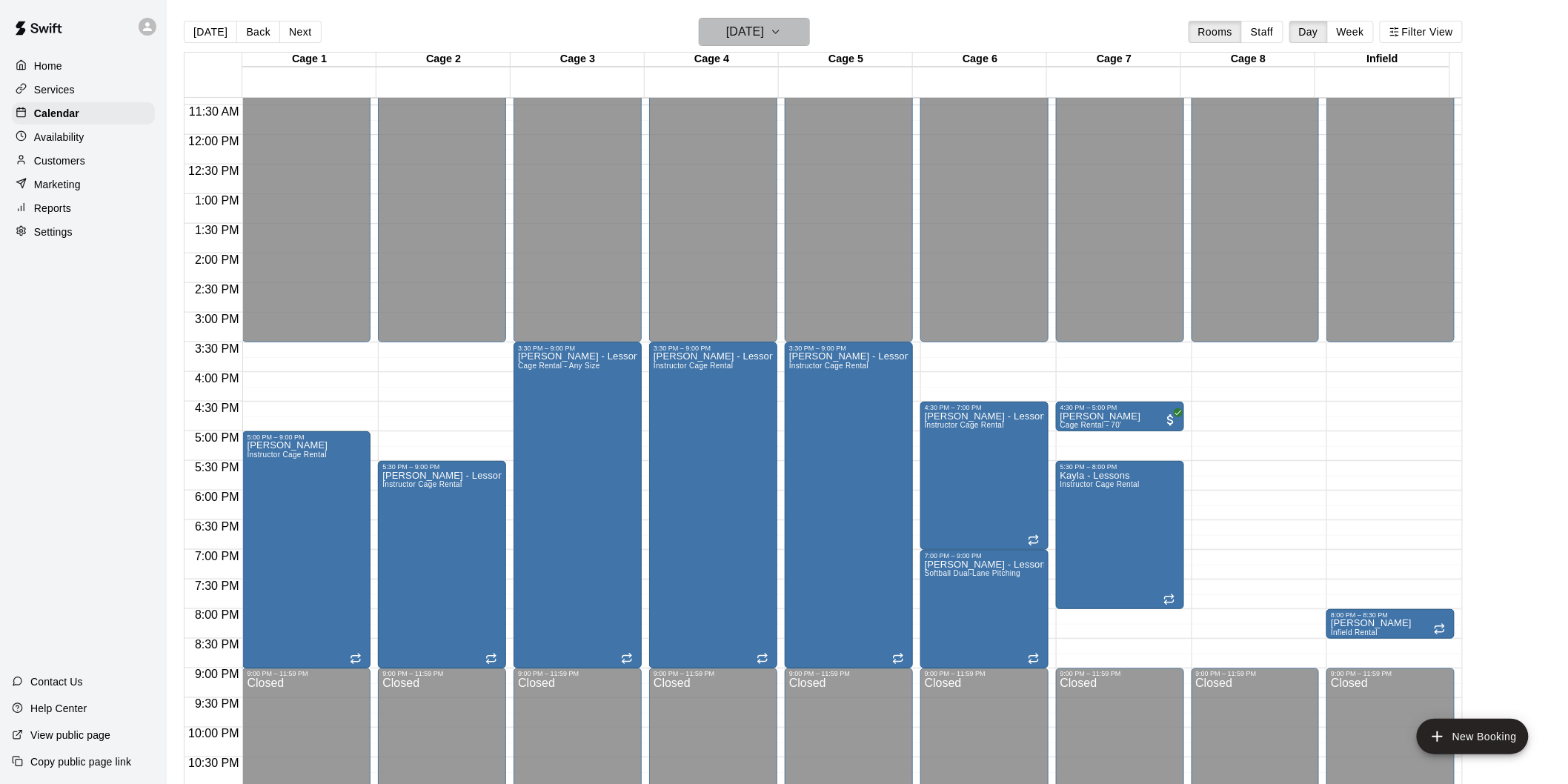
click at [729, 28] on h6 "Monday Sep 22" at bounding box center [745, 31] width 38 height 20
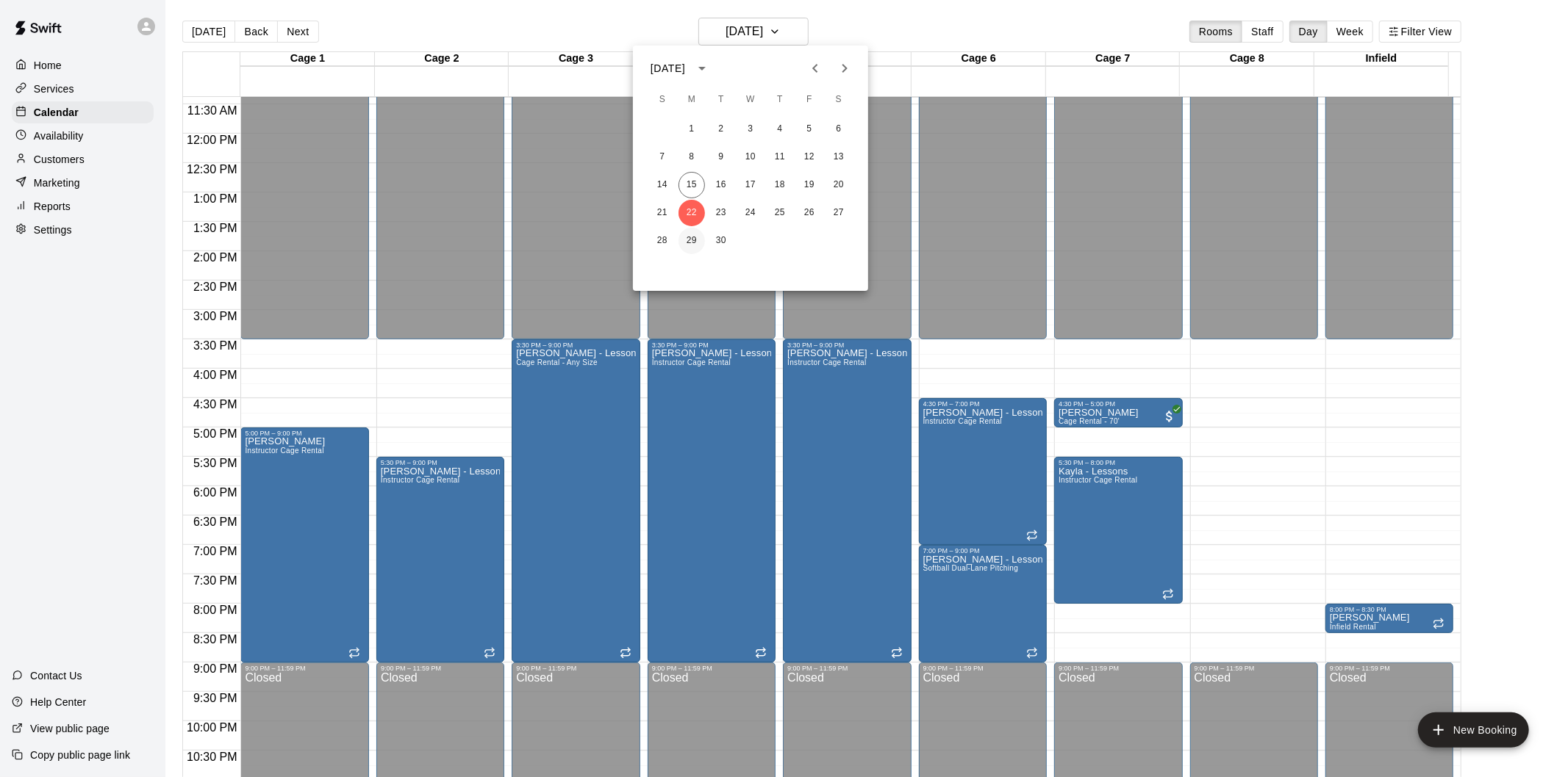
click at [691, 231] on button "29" at bounding box center [691, 241] width 26 height 26
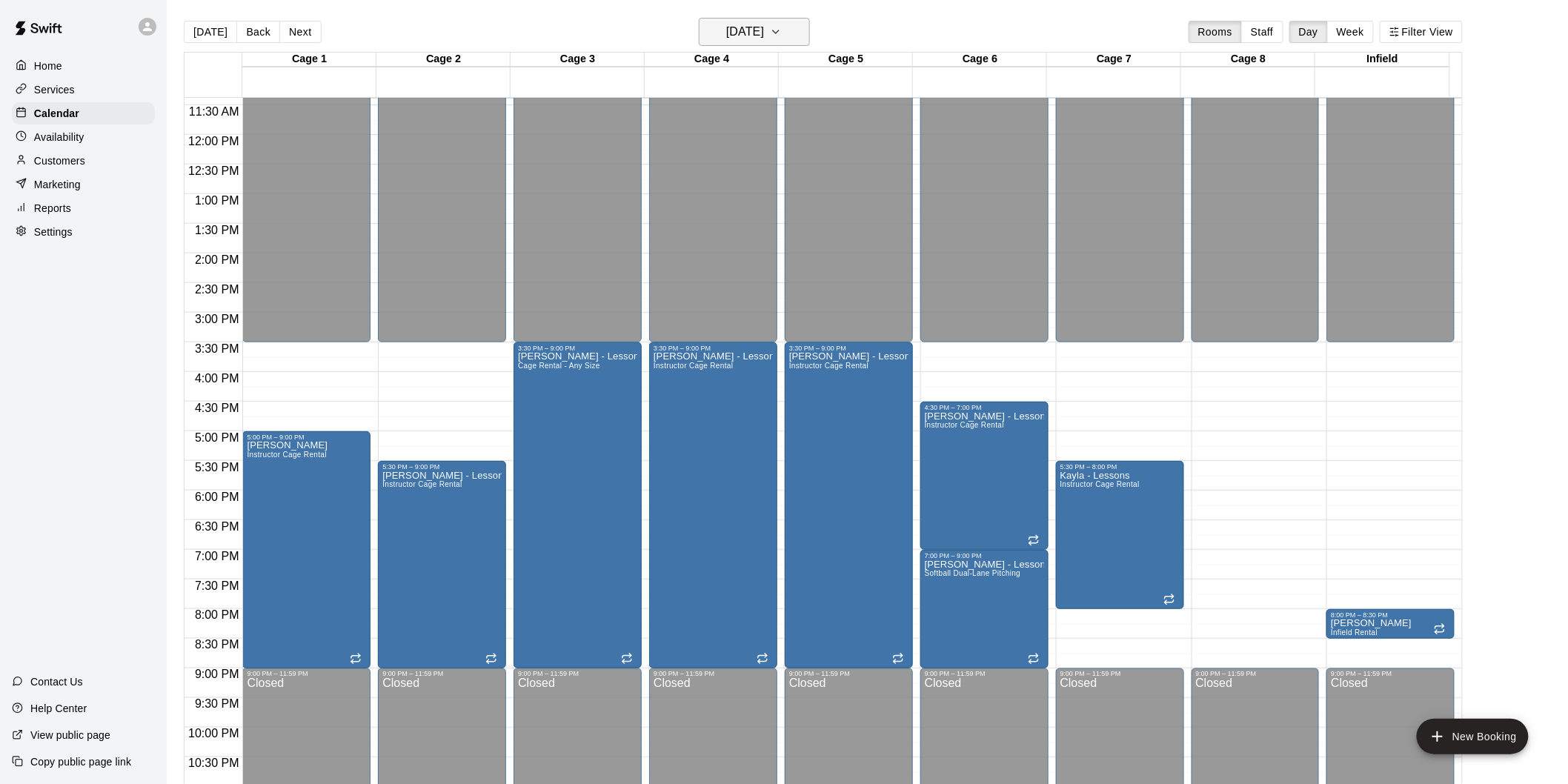
click at [756, 28] on h6 "Monday Sep 29" at bounding box center [745, 31] width 38 height 20
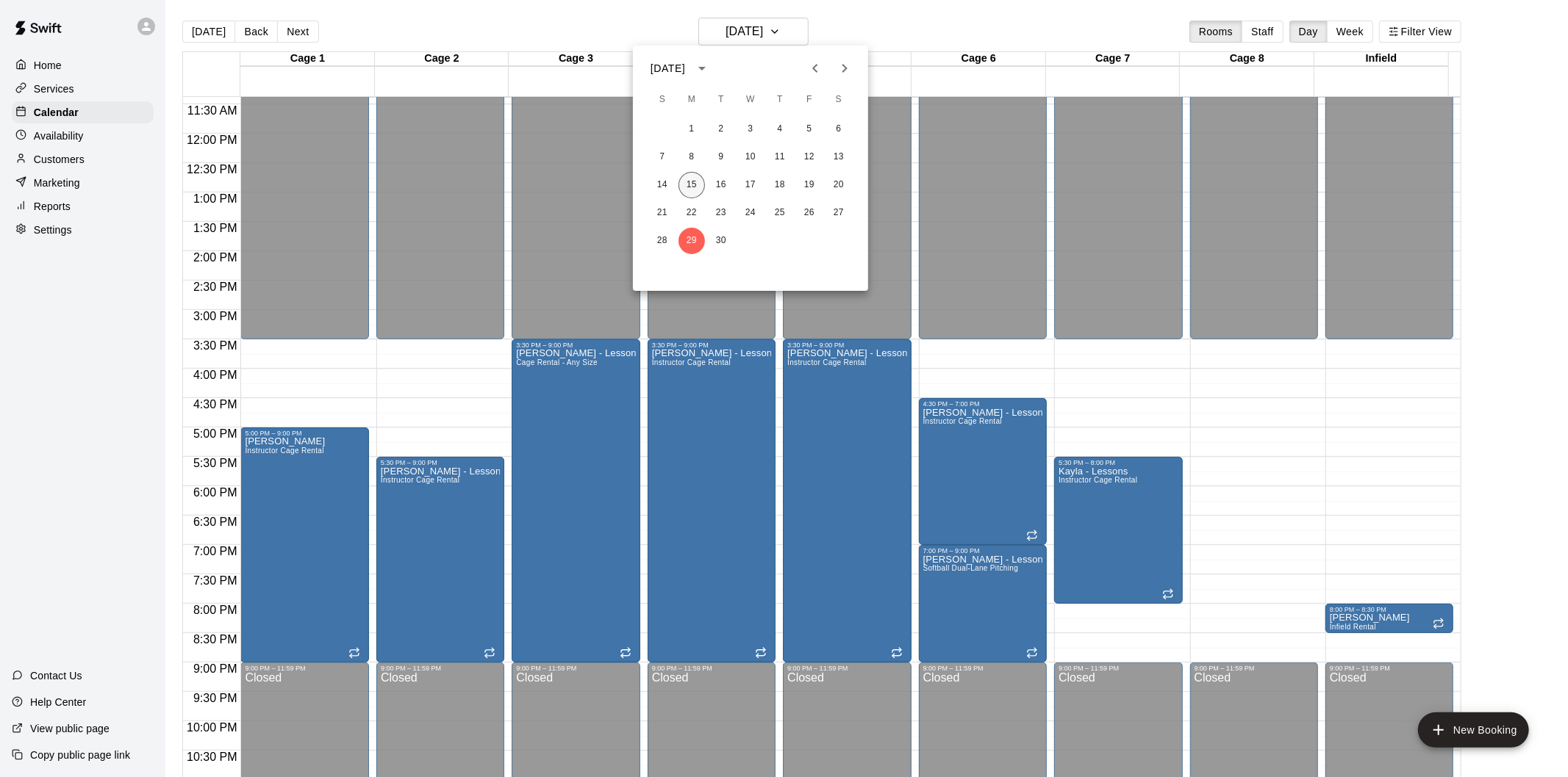
click at [691, 179] on button "15" at bounding box center [691, 185] width 26 height 26
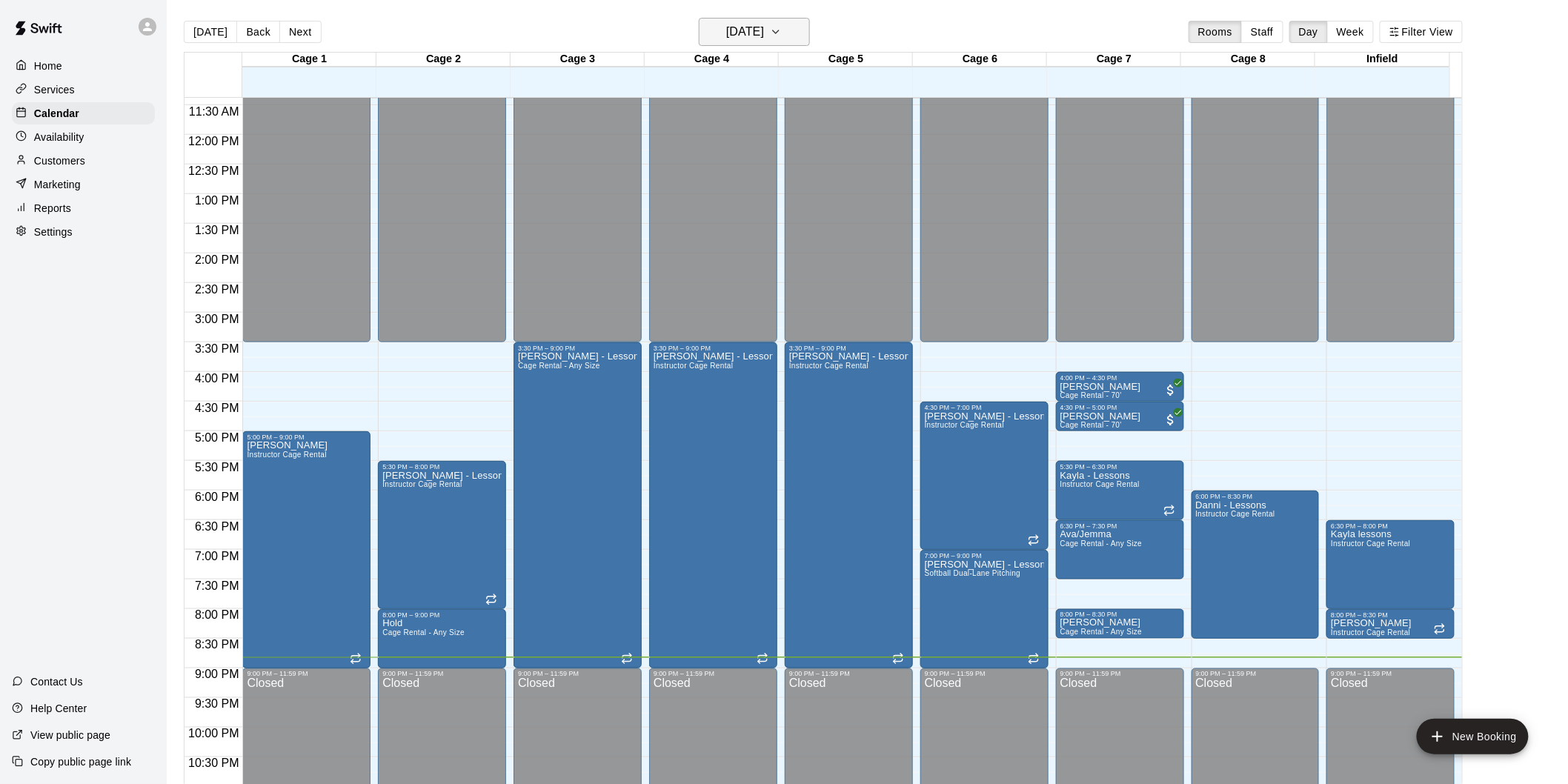
click at [761, 38] on h6 "[DATE]" at bounding box center [745, 31] width 38 height 20
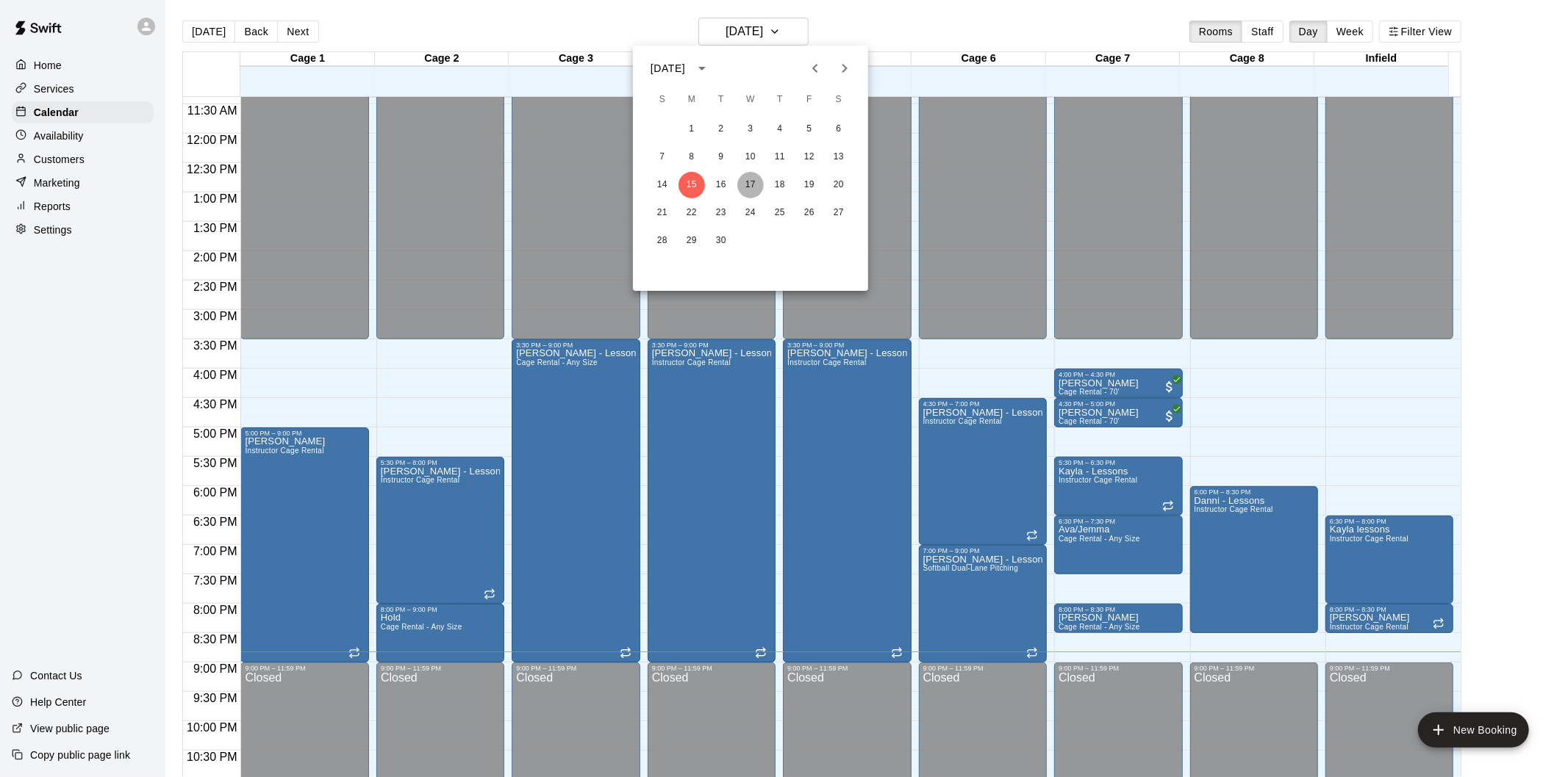
click at [748, 173] on button "17" at bounding box center [750, 185] width 26 height 26
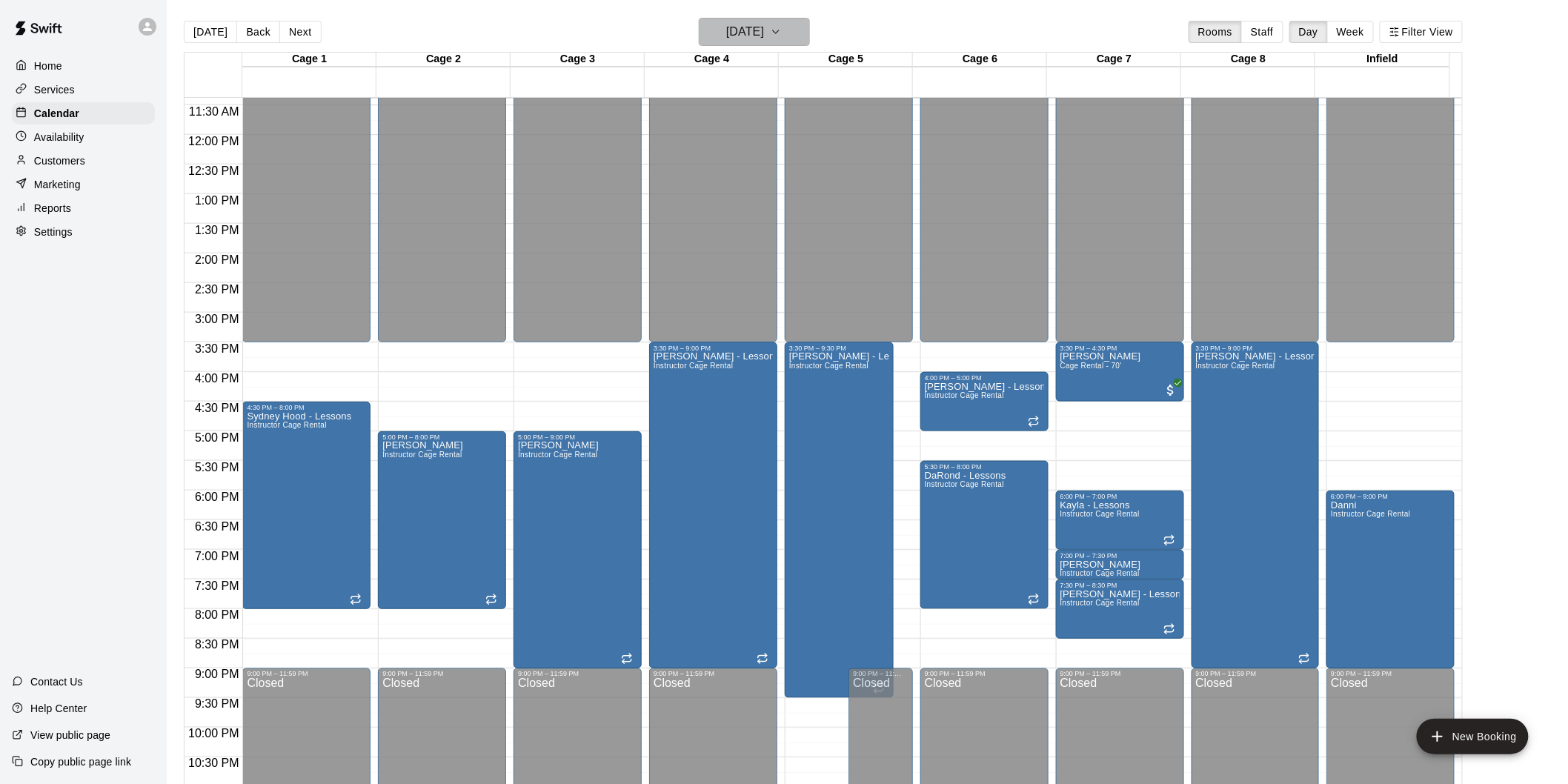
click at [764, 25] on h6 "Wednesday Sep 17" at bounding box center [745, 31] width 38 height 20
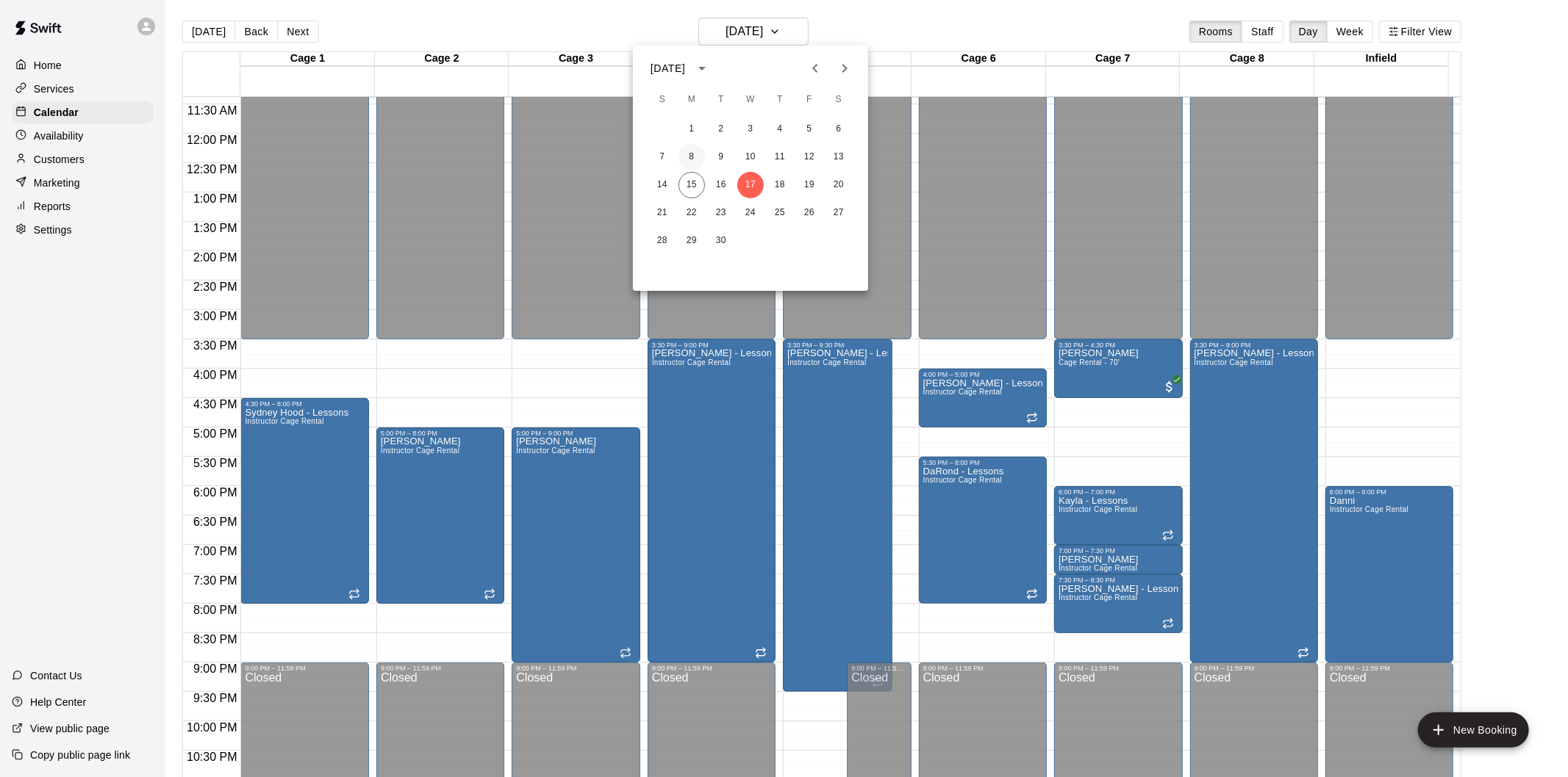
click at [691, 151] on button "8" at bounding box center [691, 157] width 26 height 26
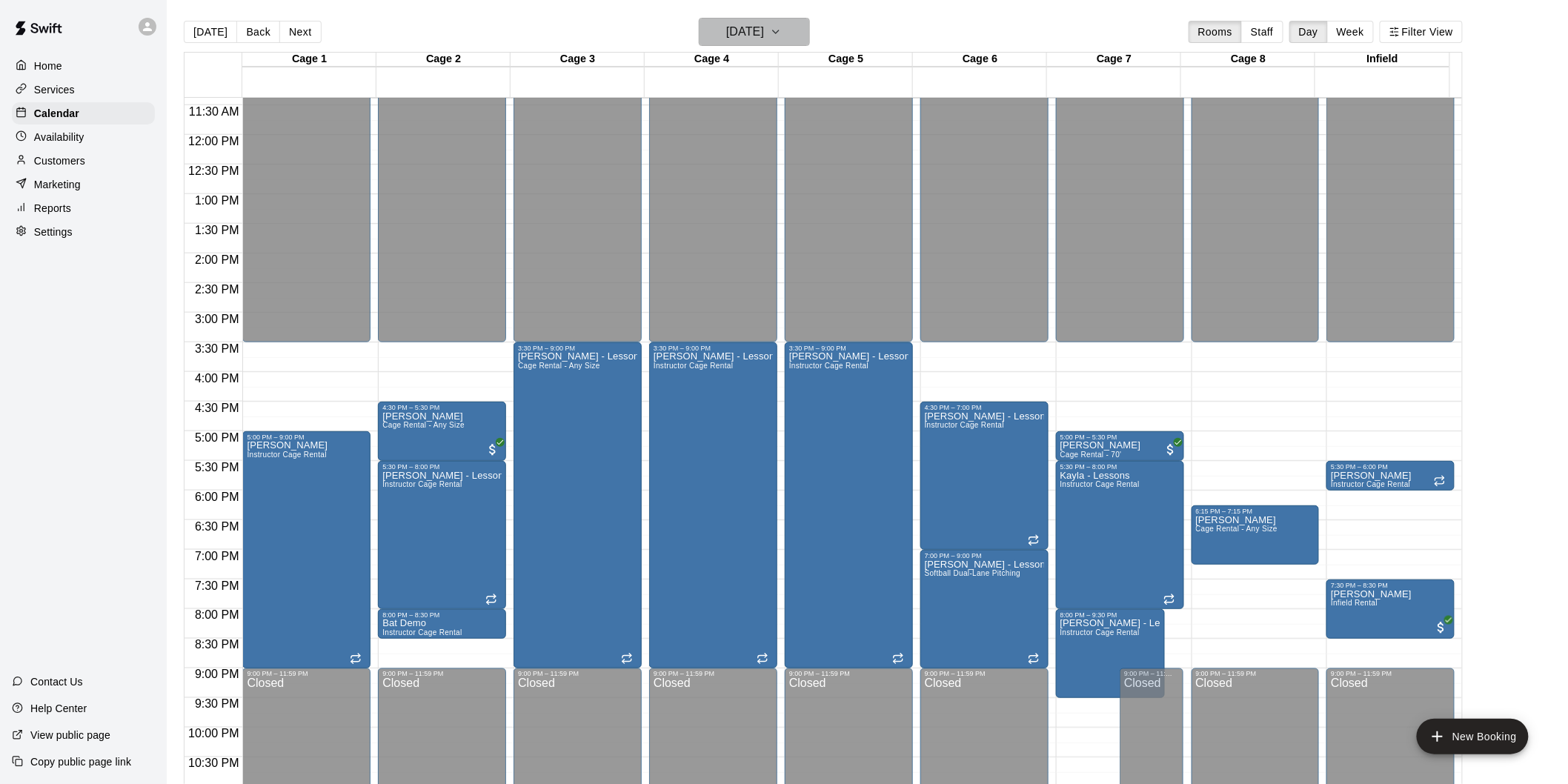
click at [728, 34] on h6 "Monday Sep 08" at bounding box center [745, 31] width 38 height 20
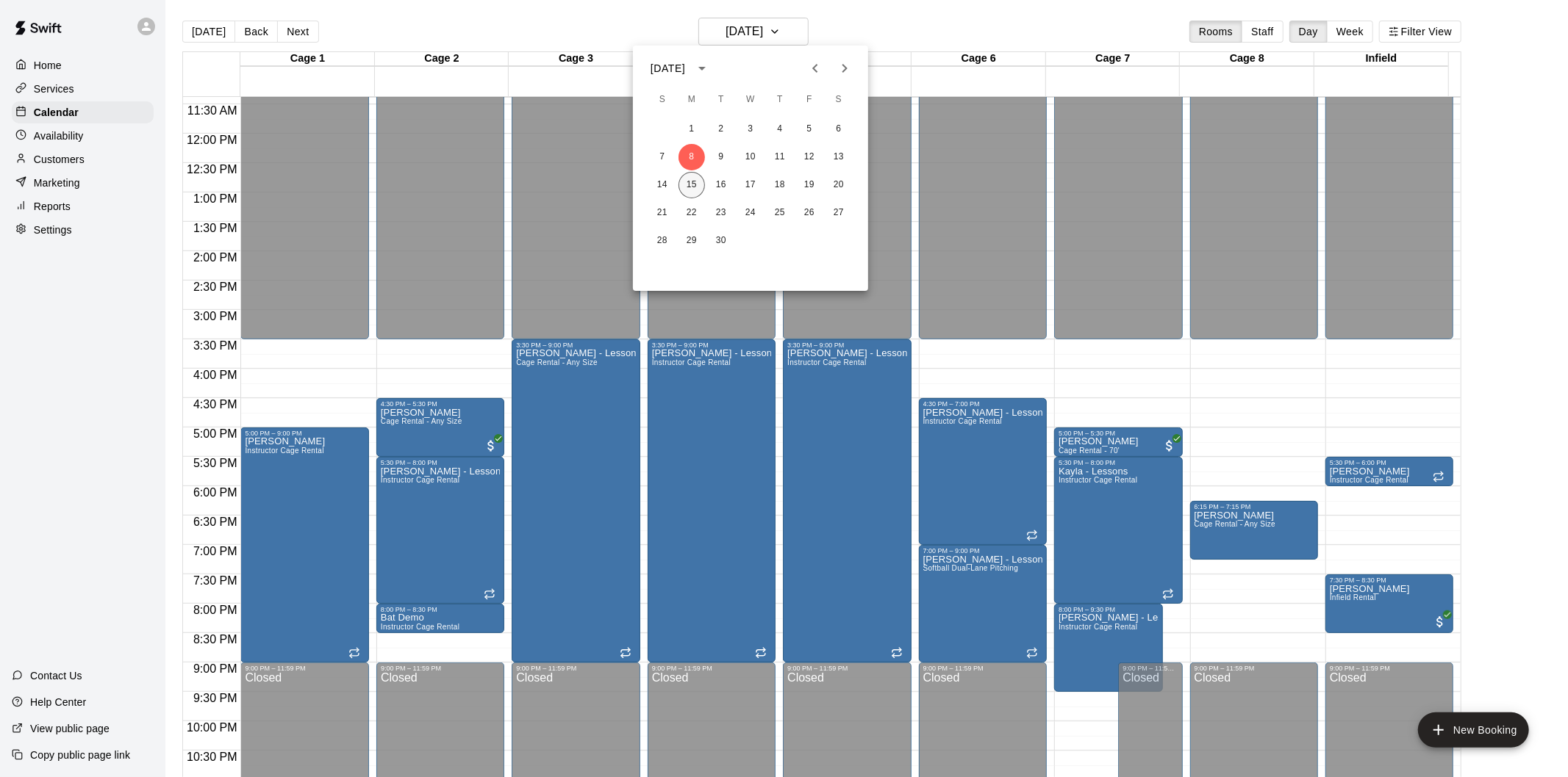
click at [696, 186] on button "15" at bounding box center [691, 185] width 26 height 26
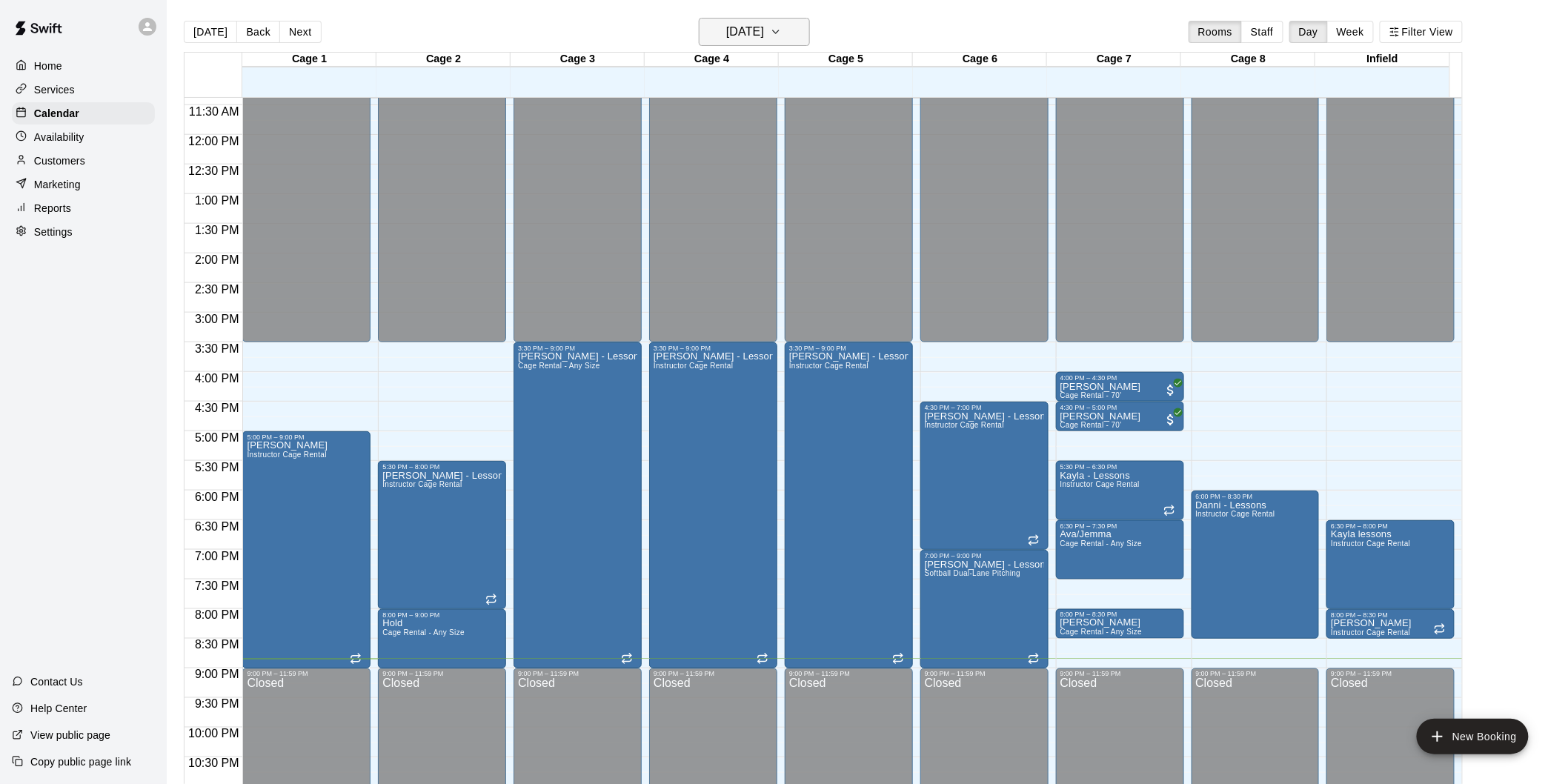
click at [754, 27] on h6 "[DATE]" at bounding box center [745, 31] width 38 height 20
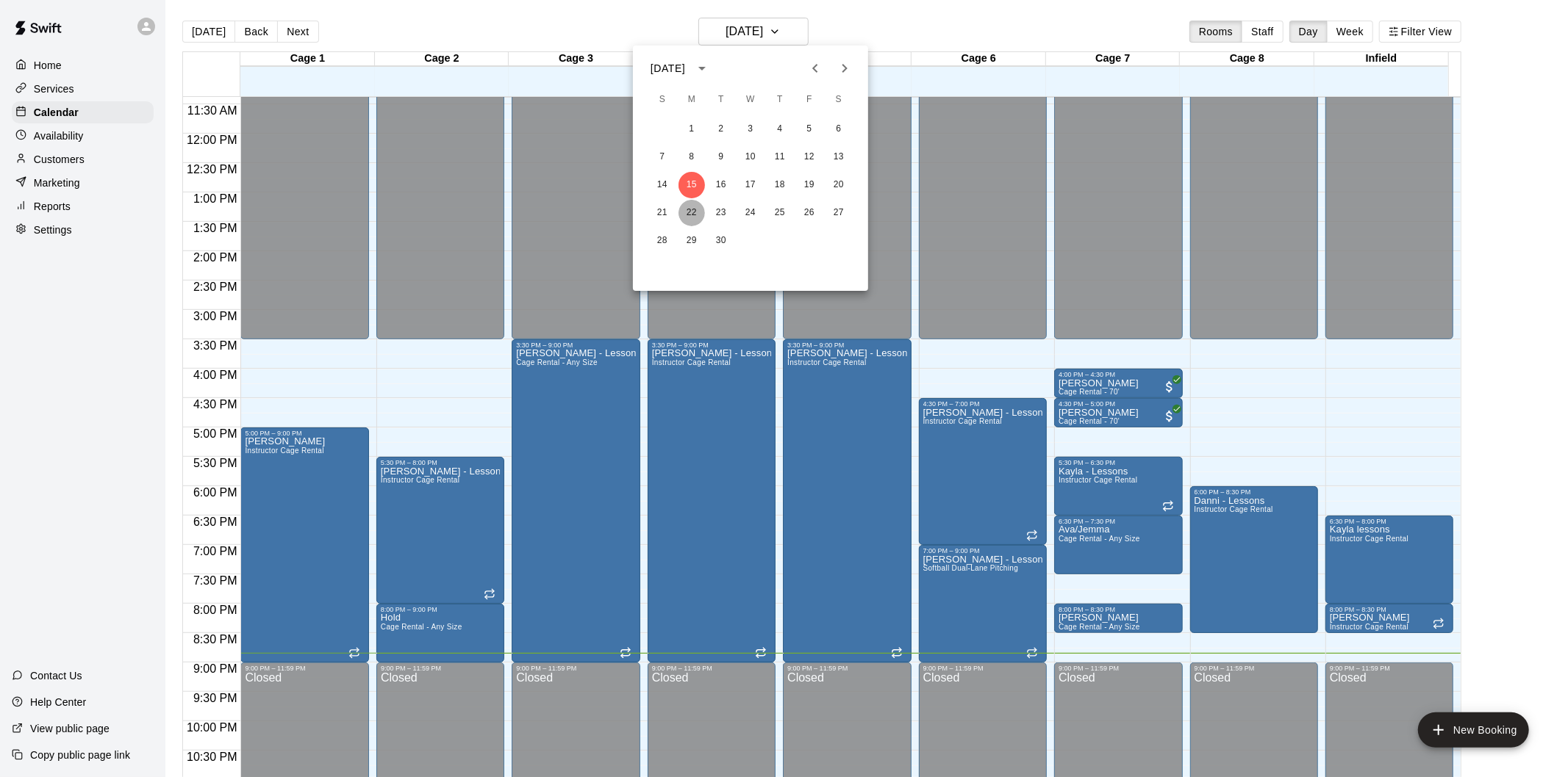
click at [699, 216] on button "22" at bounding box center [691, 213] width 26 height 26
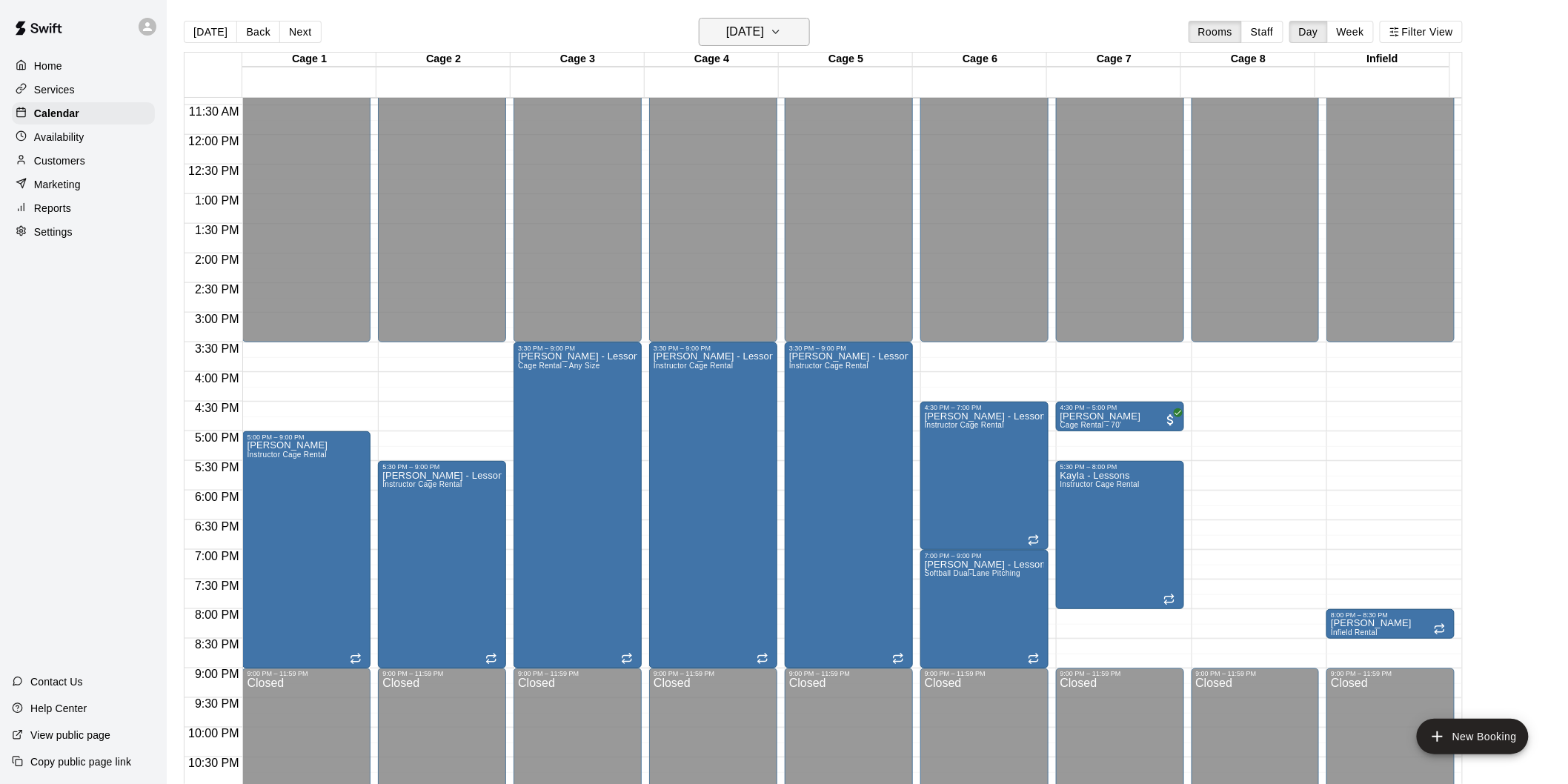
click at [751, 29] on h6 "Monday Sep 22" at bounding box center [745, 31] width 38 height 20
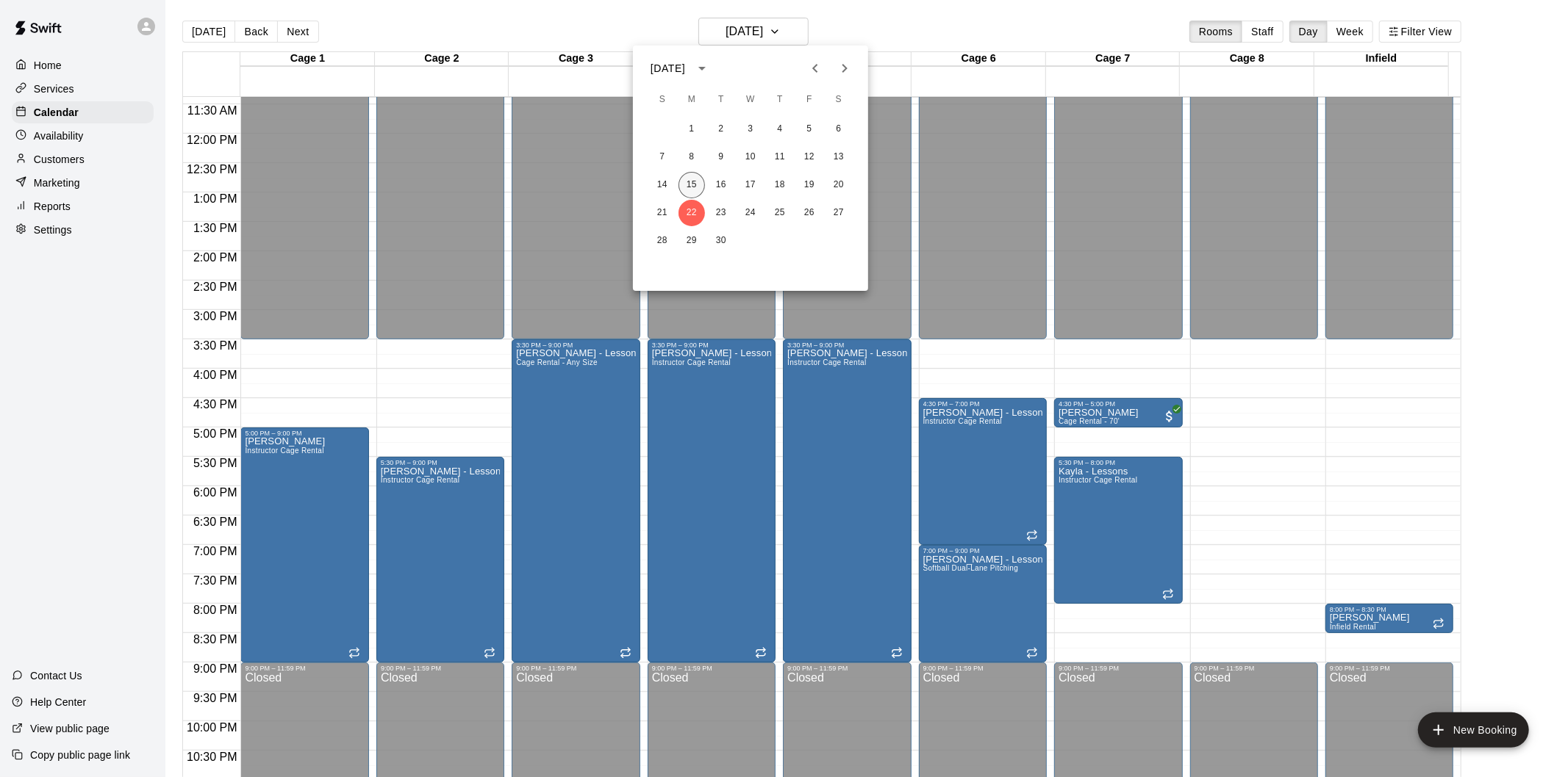
click at [691, 178] on button "15" at bounding box center [691, 185] width 26 height 26
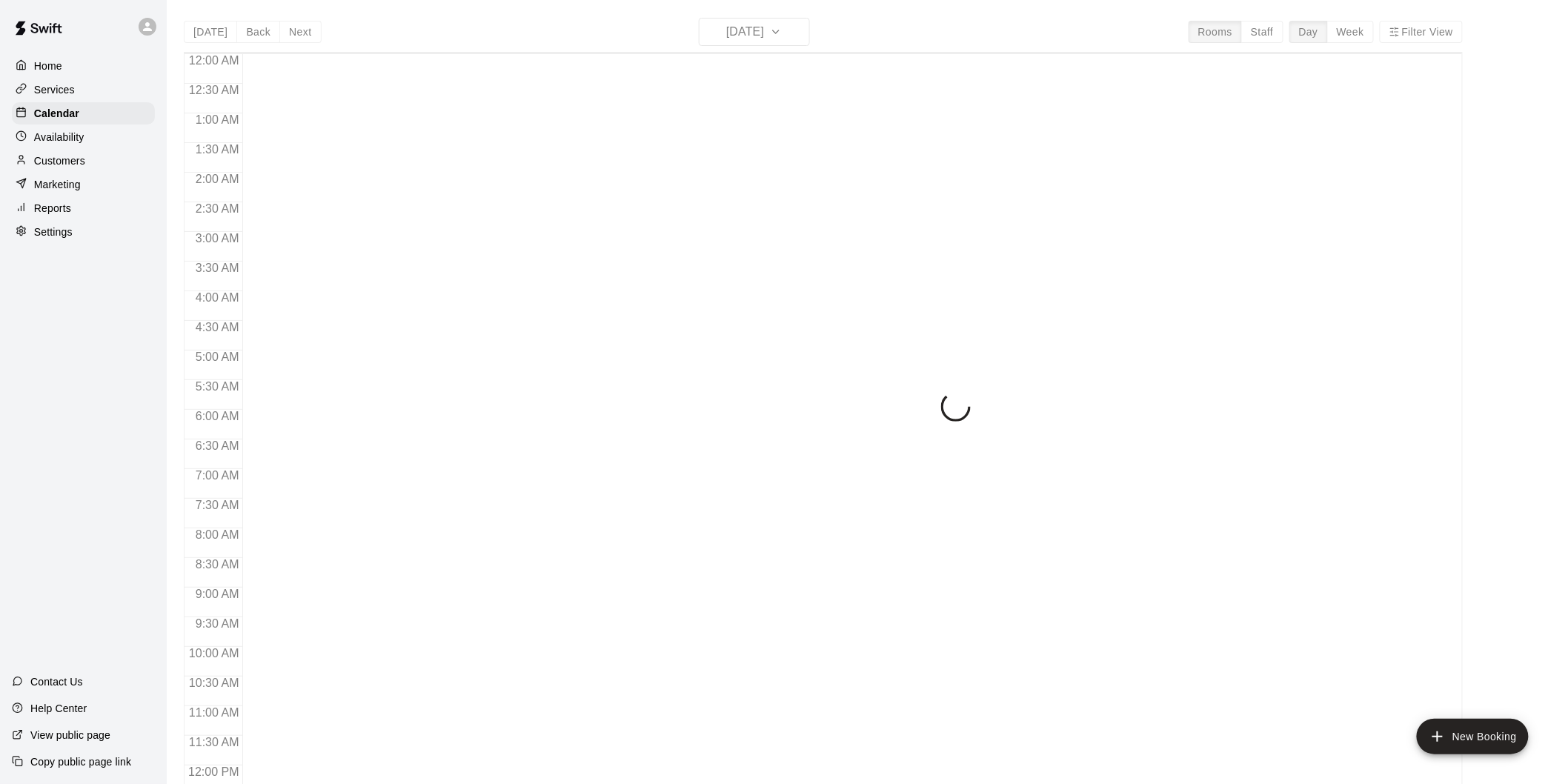
scroll to position [675, 0]
